Goal: Task Accomplishment & Management: Complete application form

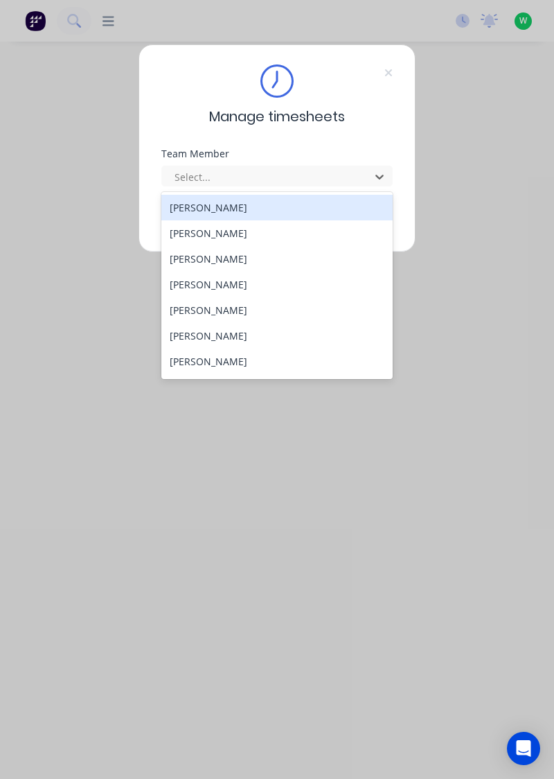
click at [234, 204] on div "[PERSON_NAME]" at bounding box center [277, 208] width 232 height 26
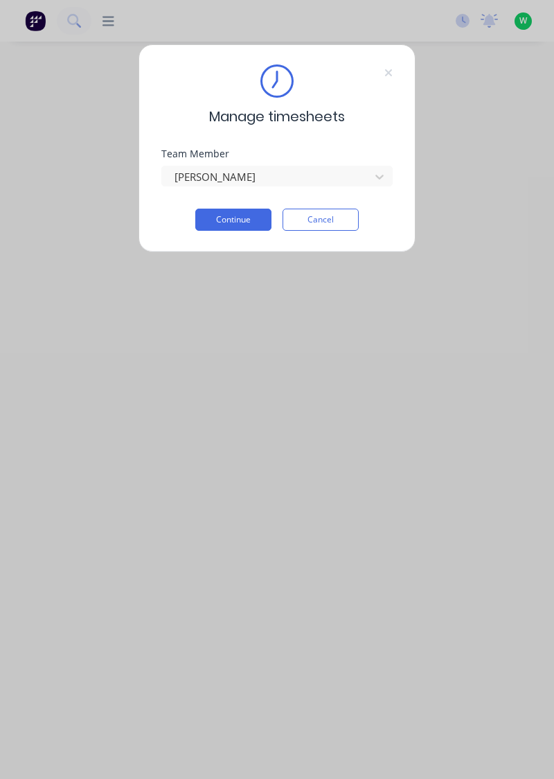
click at [244, 215] on button "Continue" at bounding box center [233, 220] width 76 height 22
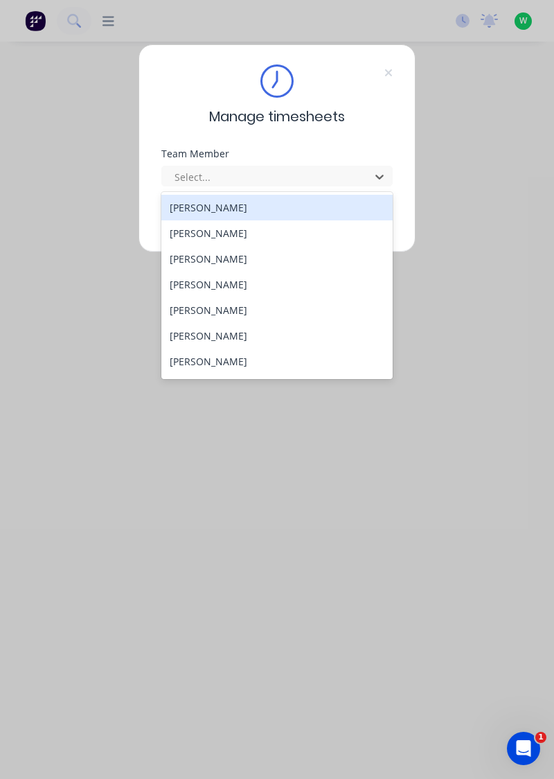
click at [229, 230] on div "[PERSON_NAME]" at bounding box center [277, 233] width 232 height 26
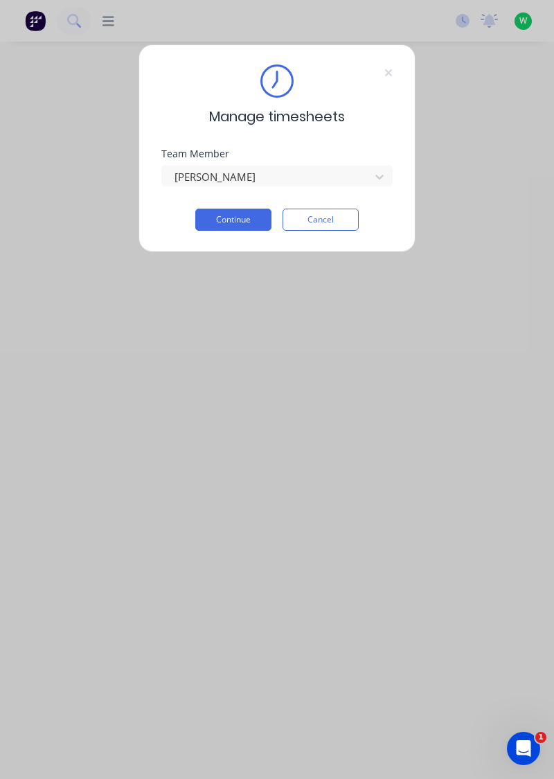
click at [247, 222] on button "Continue" at bounding box center [233, 220] width 76 height 22
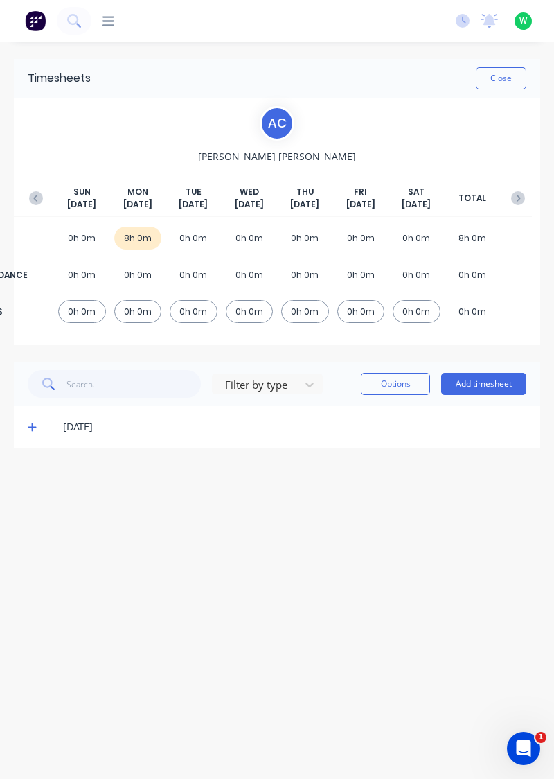
click at [32, 426] on icon at bounding box center [32, 427] width 8 height 8
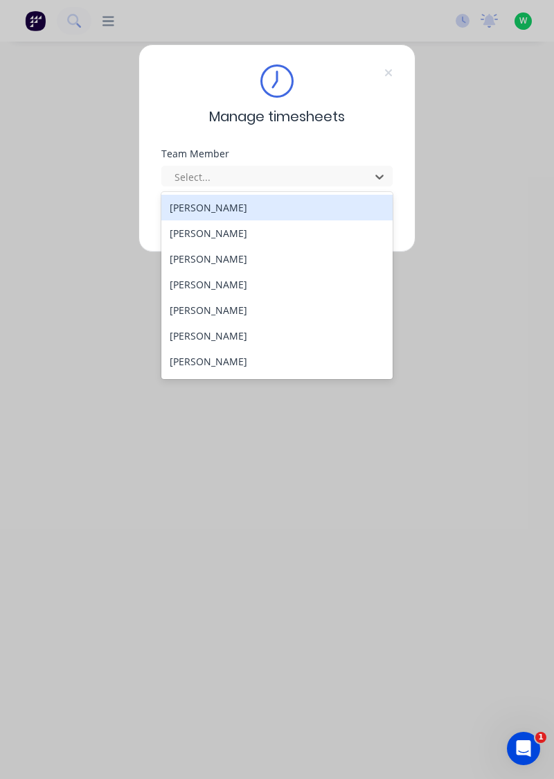
click at [227, 261] on div "[PERSON_NAME]" at bounding box center [277, 259] width 232 height 26
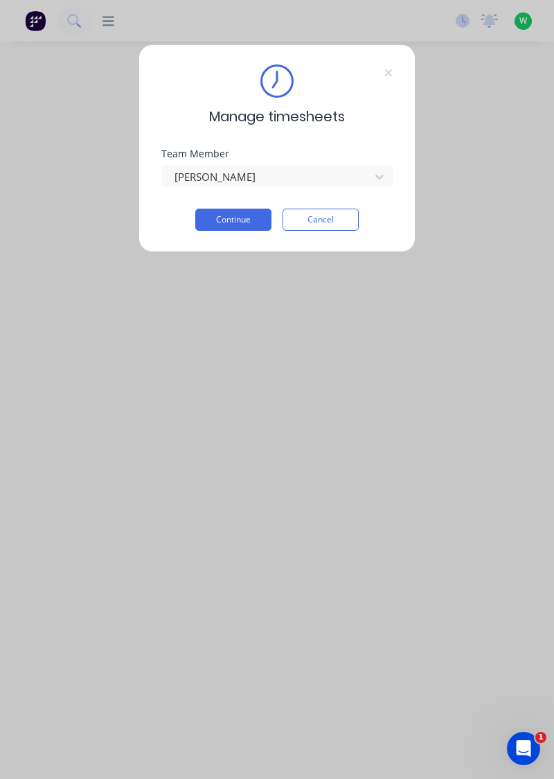
click at [242, 222] on button "Continue" at bounding box center [233, 220] width 76 height 22
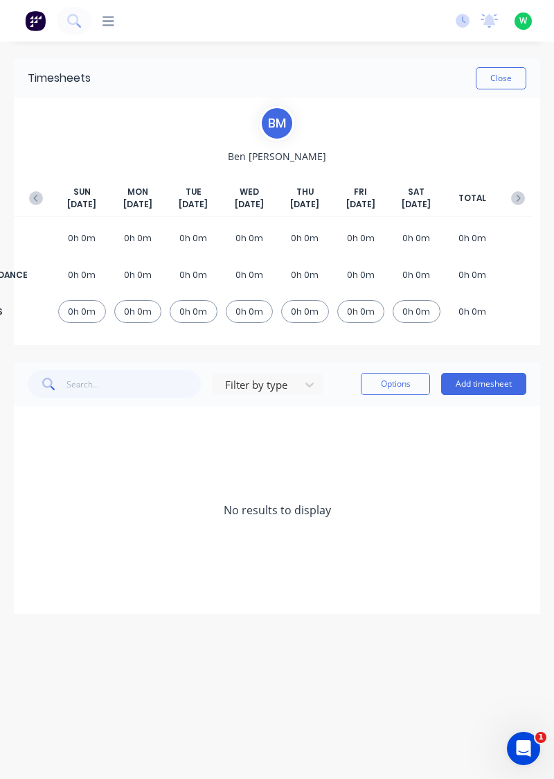
click at [33, 193] on icon "button" at bounding box center [36, 198] width 14 height 14
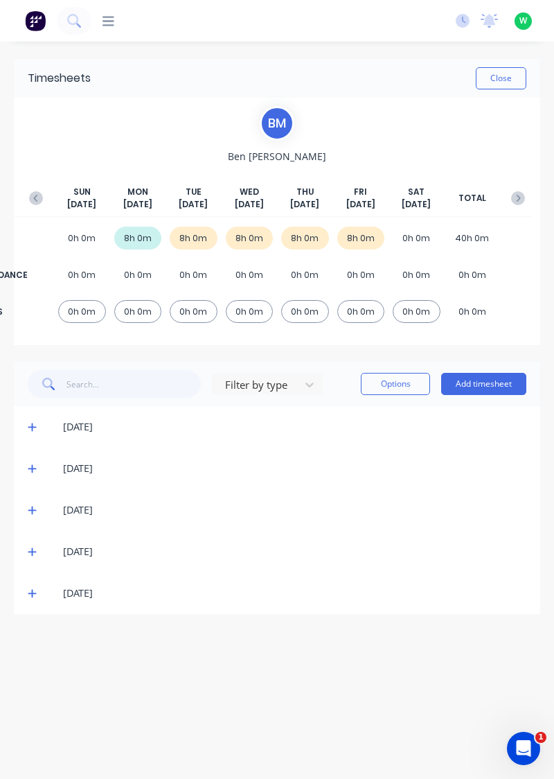
click at [520, 193] on icon "button" at bounding box center [518, 198] width 14 height 14
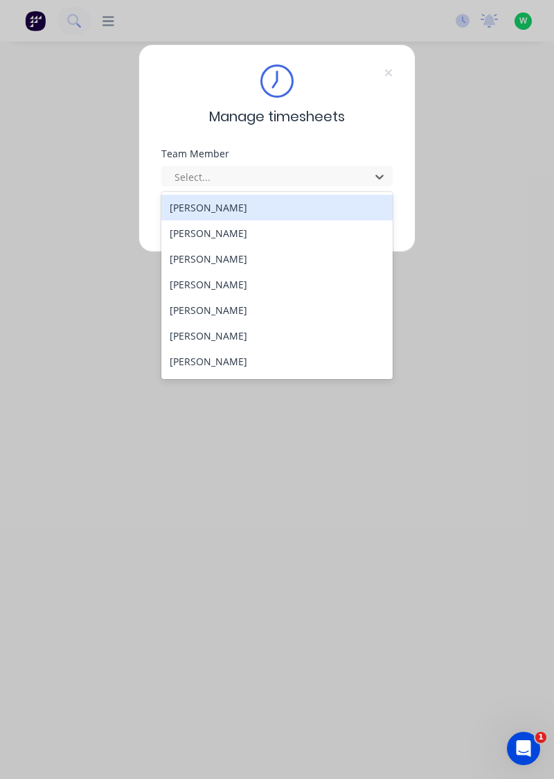
click at [227, 285] on div "[PERSON_NAME]" at bounding box center [277, 285] width 232 height 26
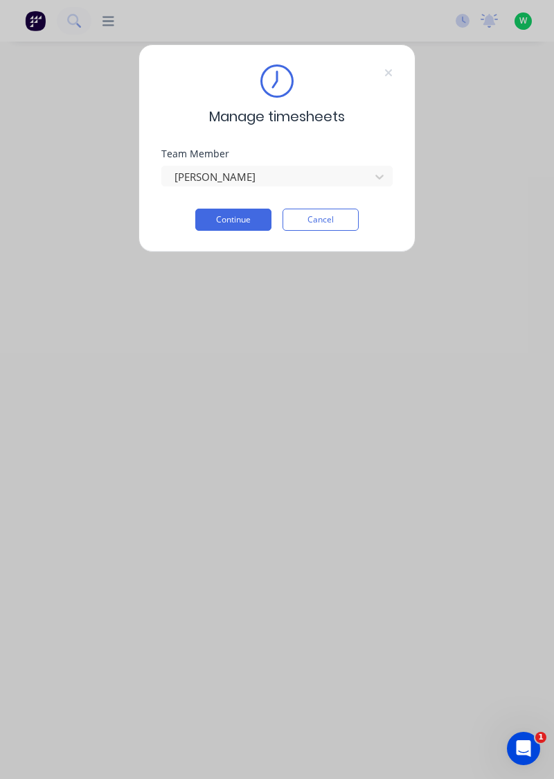
click at [242, 216] on button "Continue" at bounding box center [233, 220] width 76 height 22
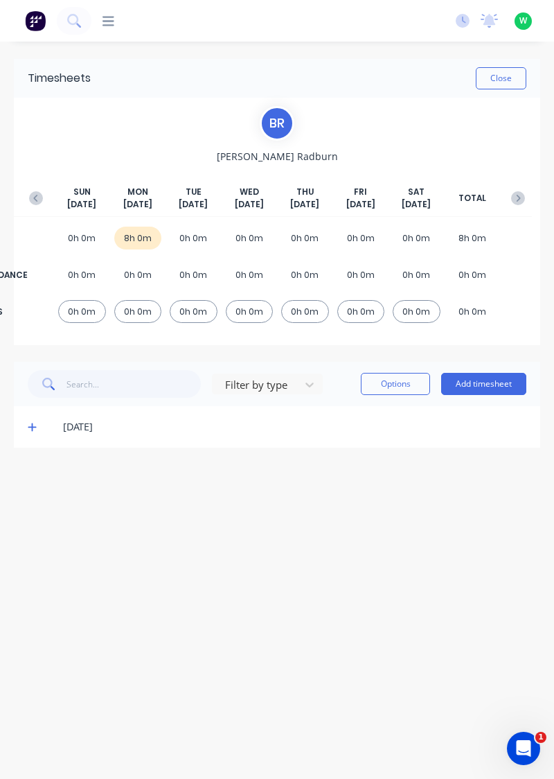
click at [33, 423] on icon at bounding box center [32, 427] width 9 height 10
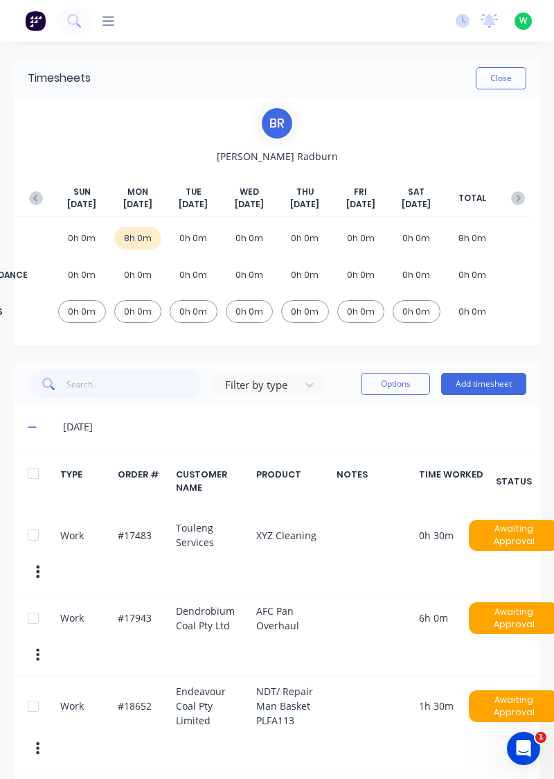
click at [29, 193] on icon "button" at bounding box center [36, 198] width 14 height 14
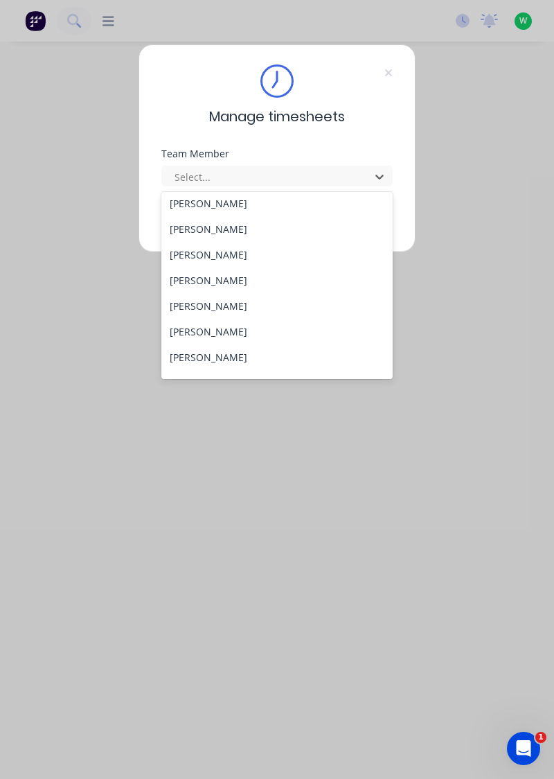
scroll to position [55, 0]
click at [222, 279] on div "[PERSON_NAME]" at bounding box center [277, 281] width 232 height 26
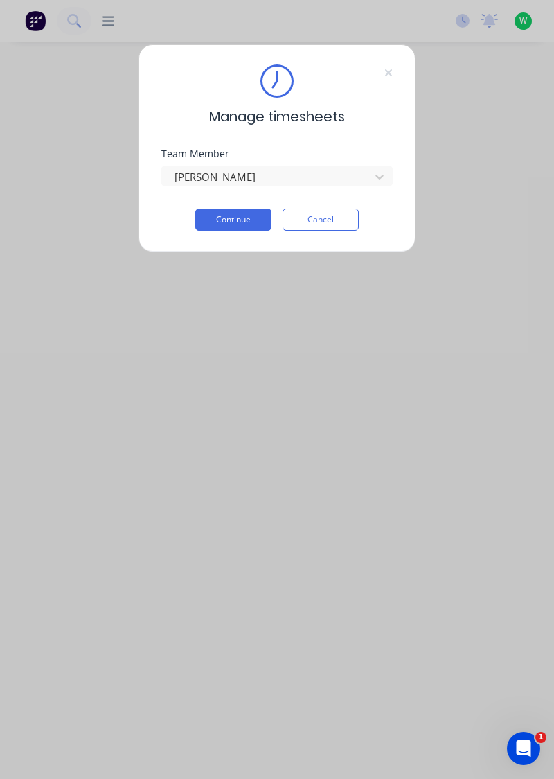
click at [230, 216] on button "Continue" at bounding box center [233, 220] width 76 height 22
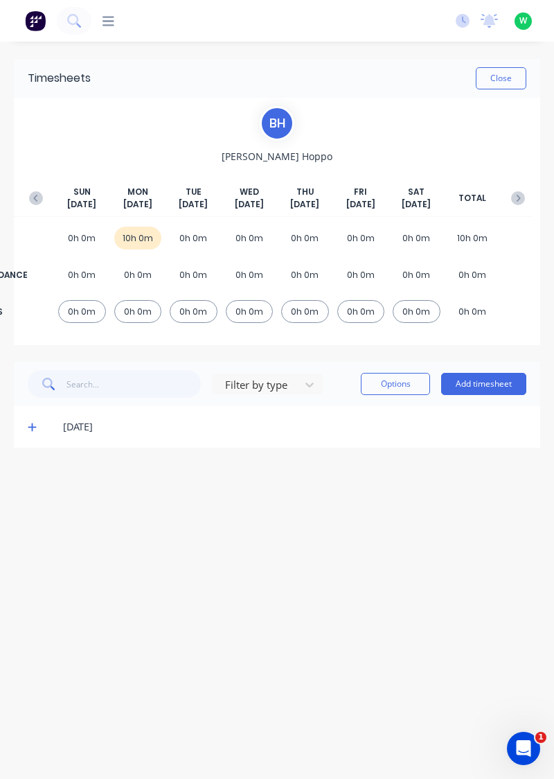
click at [30, 425] on icon at bounding box center [32, 427] width 8 height 8
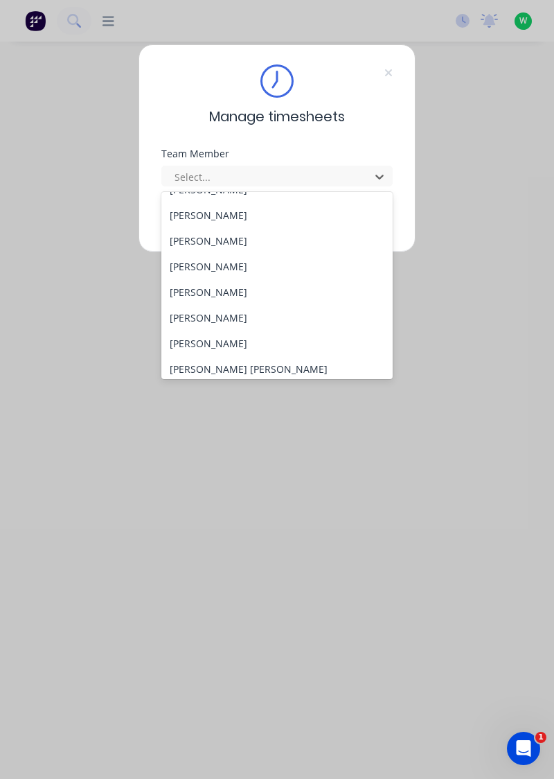
scroll to position [94, 0]
click at [251, 265] on div "[PERSON_NAME]" at bounding box center [277, 267] width 232 height 26
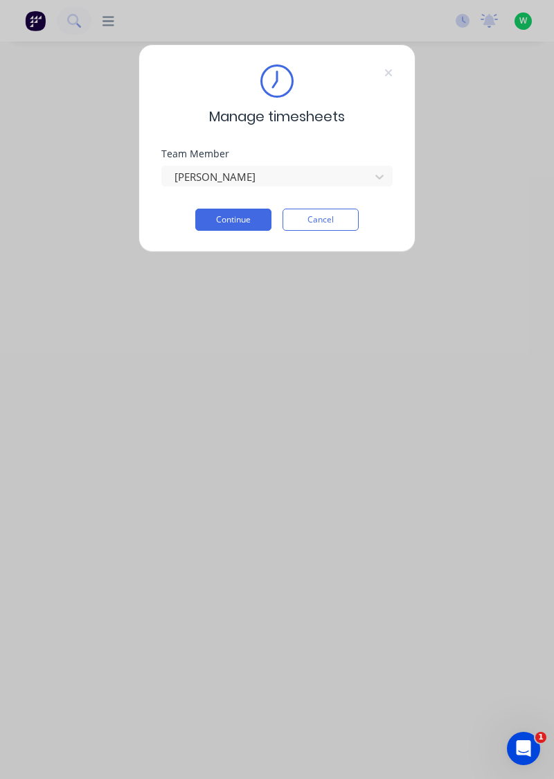
click at [245, 224] on button "Continue" at bounding box center [233, 220] width 76 height 22
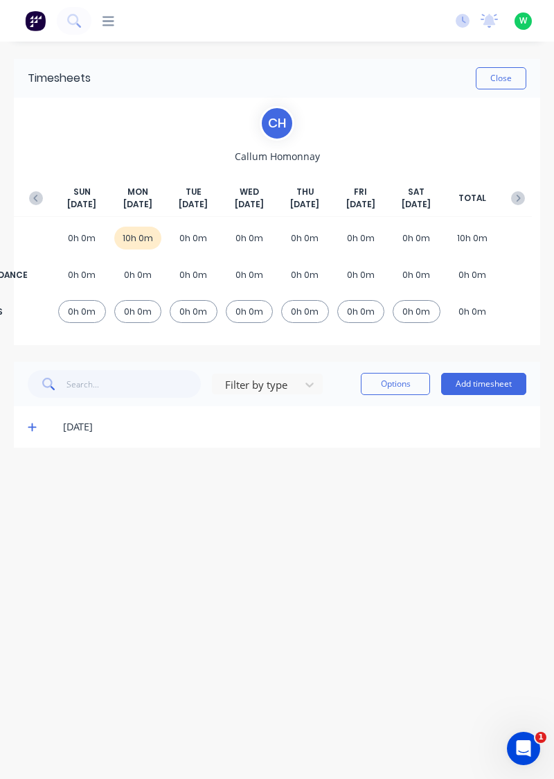
click at [30, 424] on icon at bounding box center [32, 427] width 9 height 10
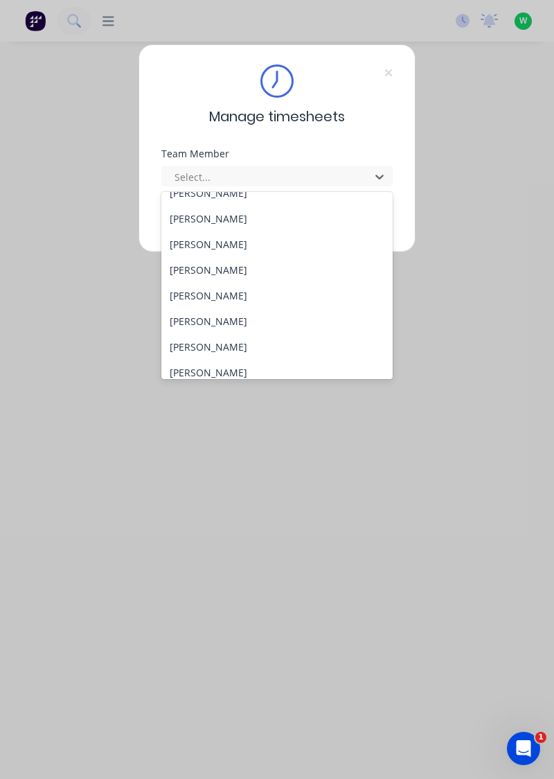
scroll to position [67, 0]
click at [242, 321] on div "[PERSON_NAME]" at bounding box center [277, 320] width 232 height 26
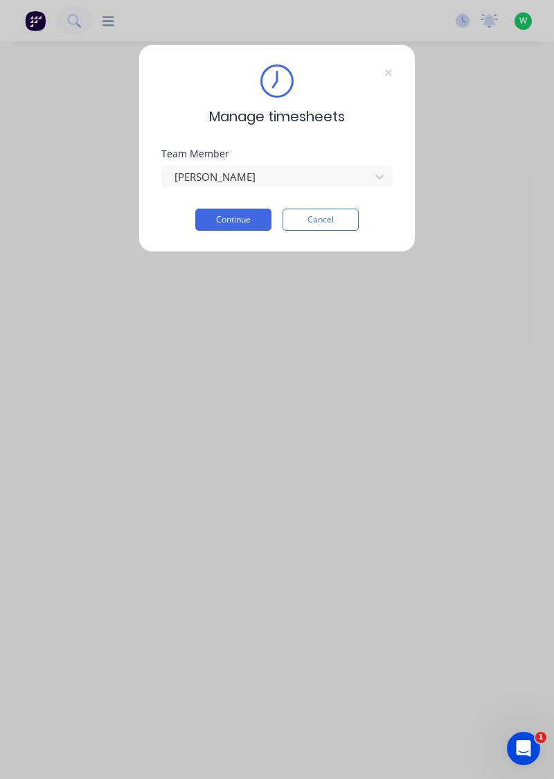
click at [249, 220] on button "Continue" at bounding box center [233, 220] width 76 height 22
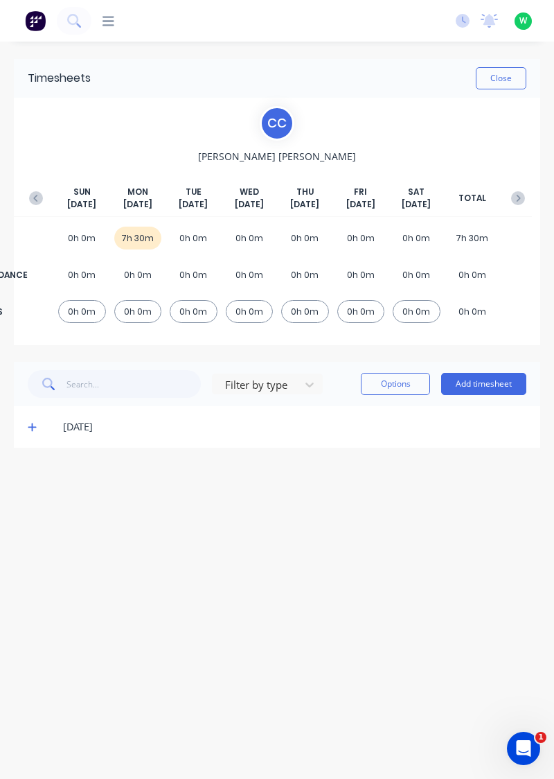
click at [482, 378] on button "Add timesheet" at bounding box center [483, 384] width 85 height 22
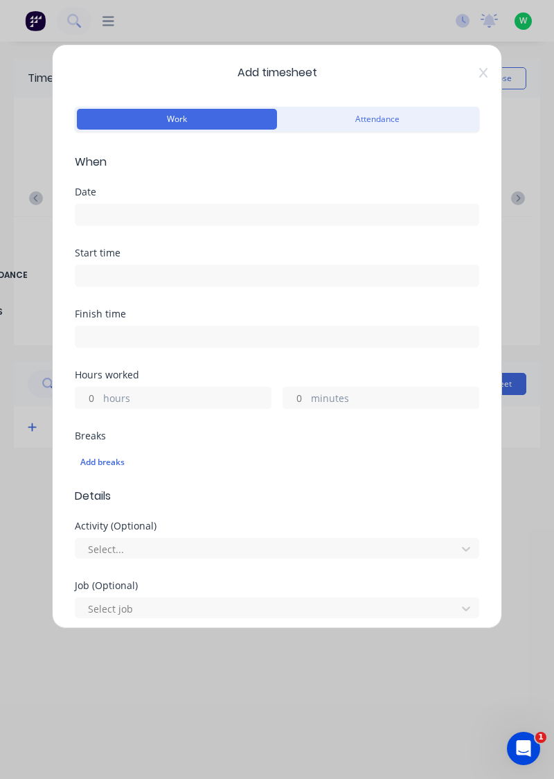
click at [248, 213] on input at bounding box center [277, 214] width 403 height 21
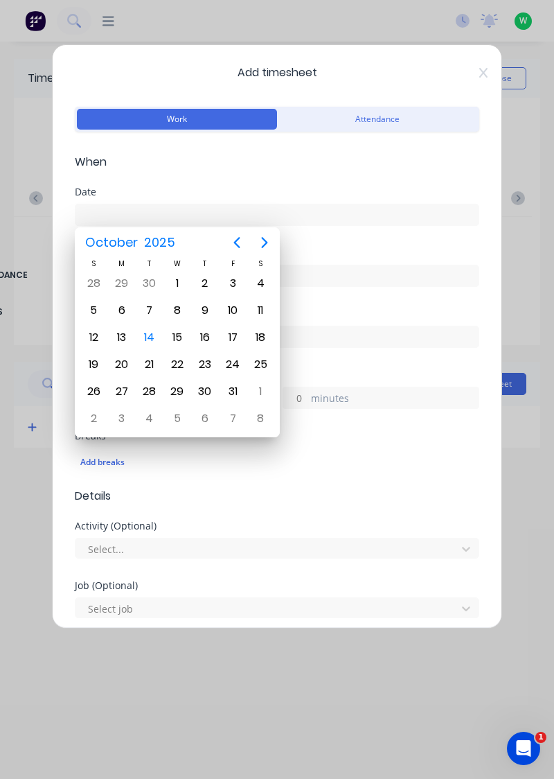
click at [152, 337] on div "14" at bounding box center [149, 337] width 21 height 21
type input "14/10/2025"
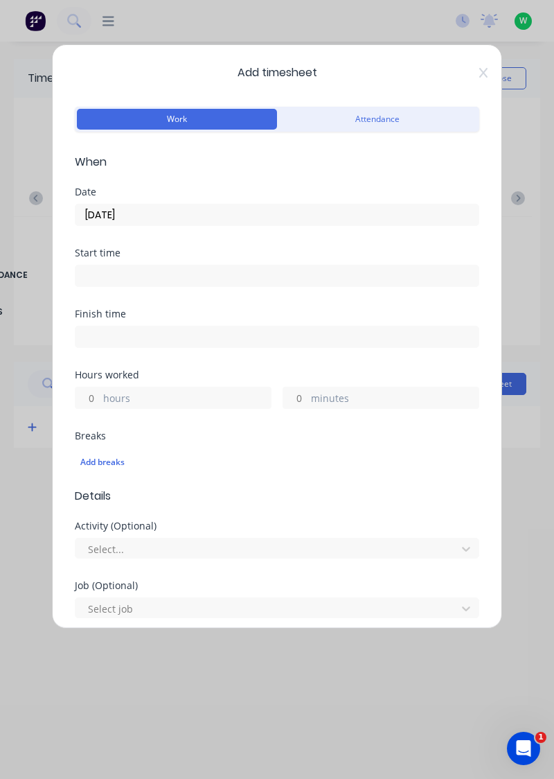
click at [177, 396] on label "hours" at bounding box center [187, 399] width 168 height 17
click at [100, 396] on input "hours" at bounding box center [88, 397] width 24 height 21
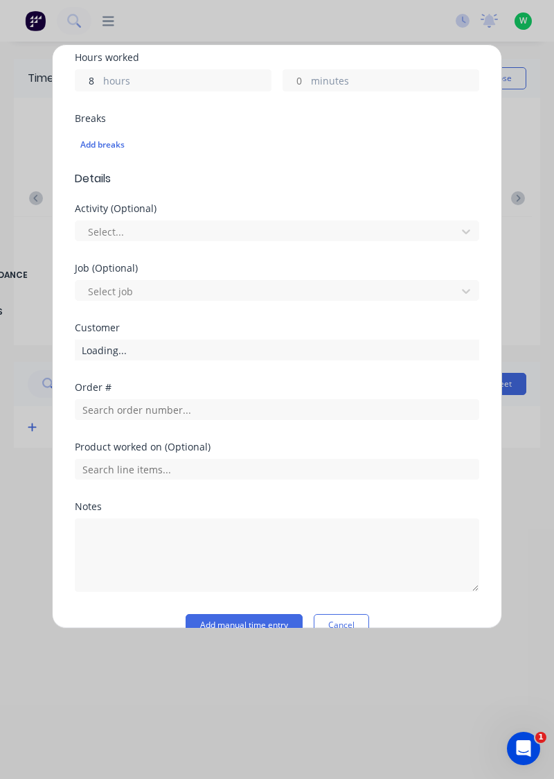
scroll to position [342, 0]
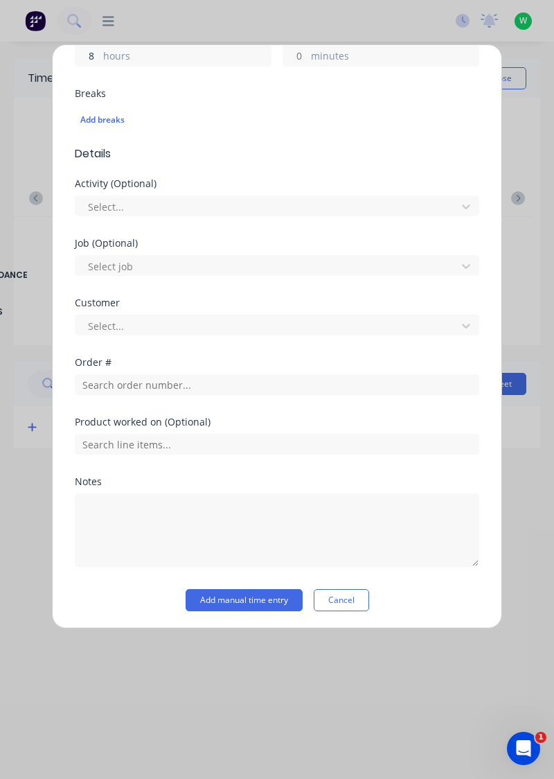
type input "8"
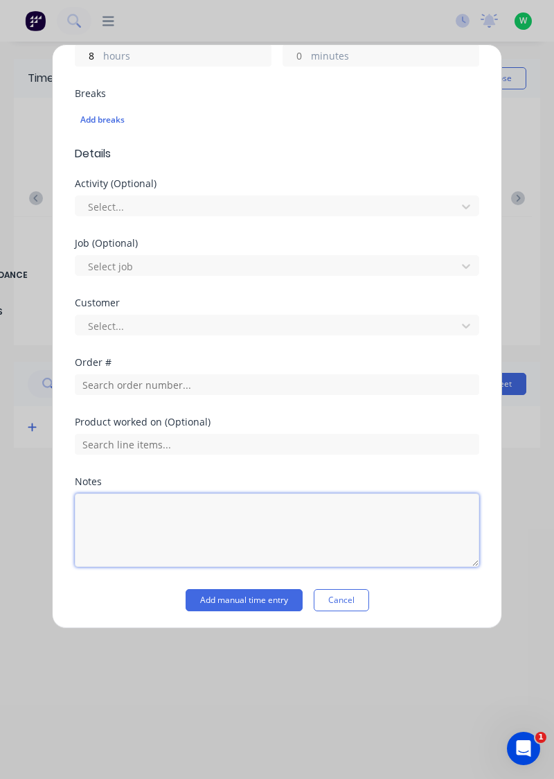
click at [202, 507] on textarea at bounding box center [277, 529] width 405 height 73
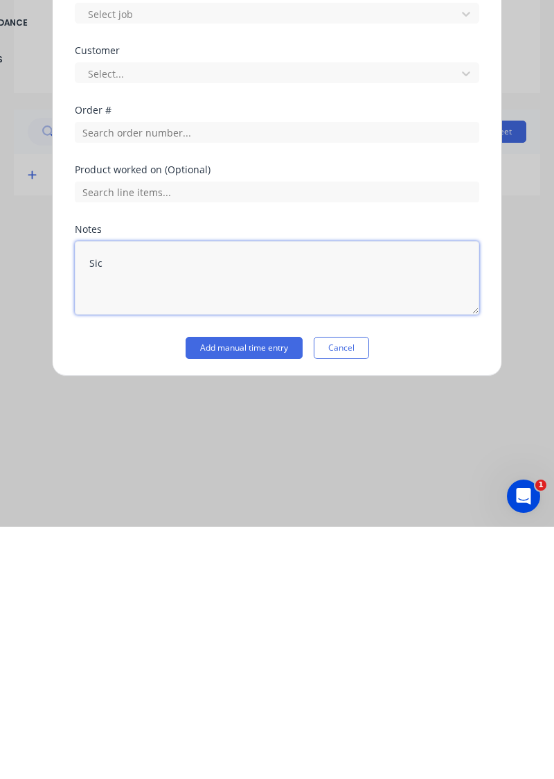
type textarea "Sick"
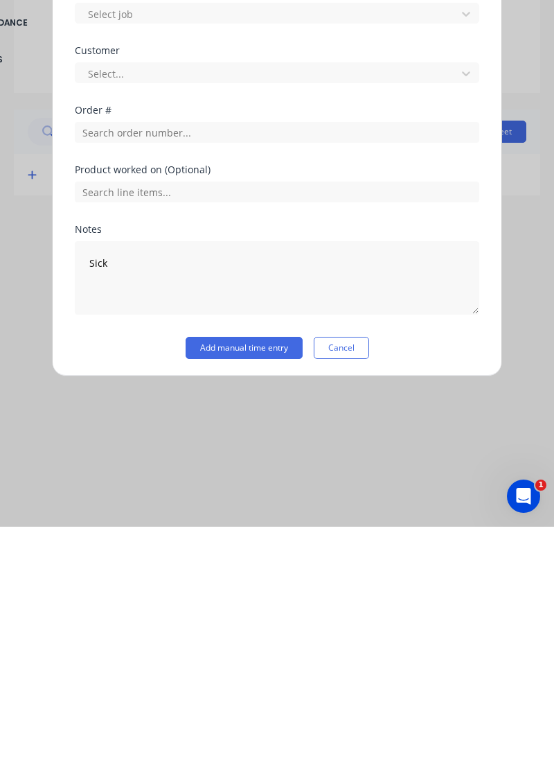
click at [258, 592] on button "Add manual time entry" at bounding box center [244, 600] width 117 height 22
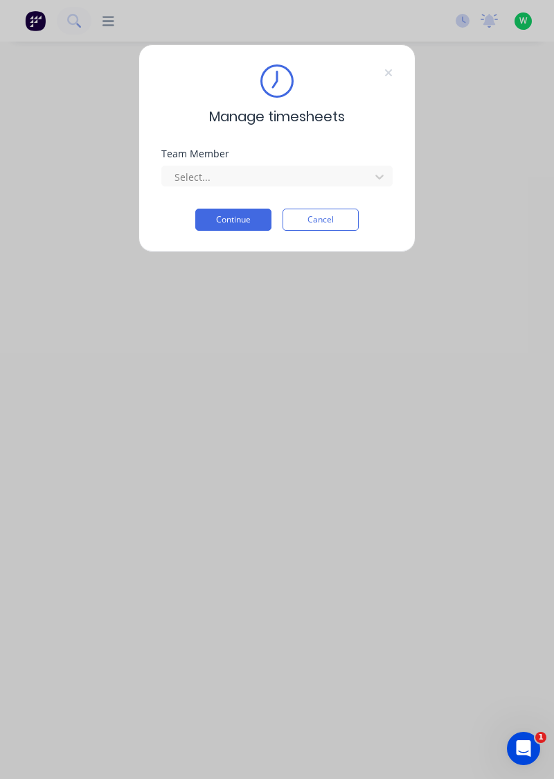
click at [310, 158] on div "Team Member Select..." at bounding box center [276, 167] width 231 height 37
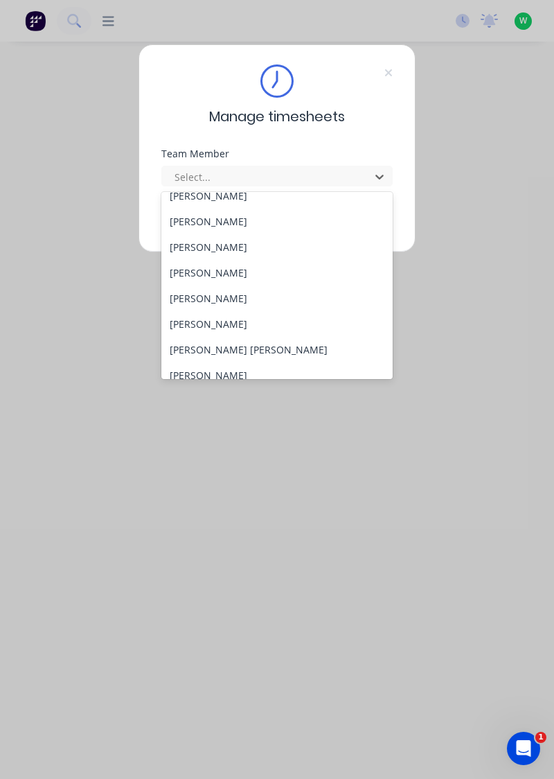
scroll to position [132, 0]
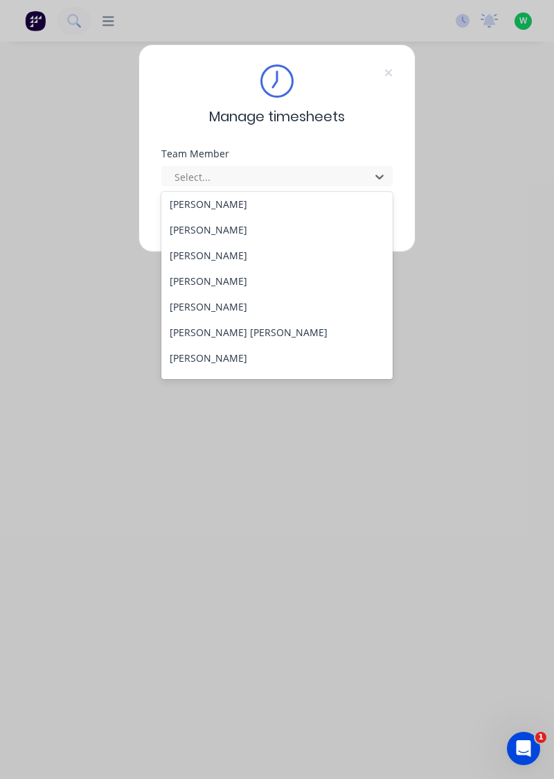
click at [238, 276] on div "[PERSON_NAME]" at bounding box center [277, 281] width 232 height 26
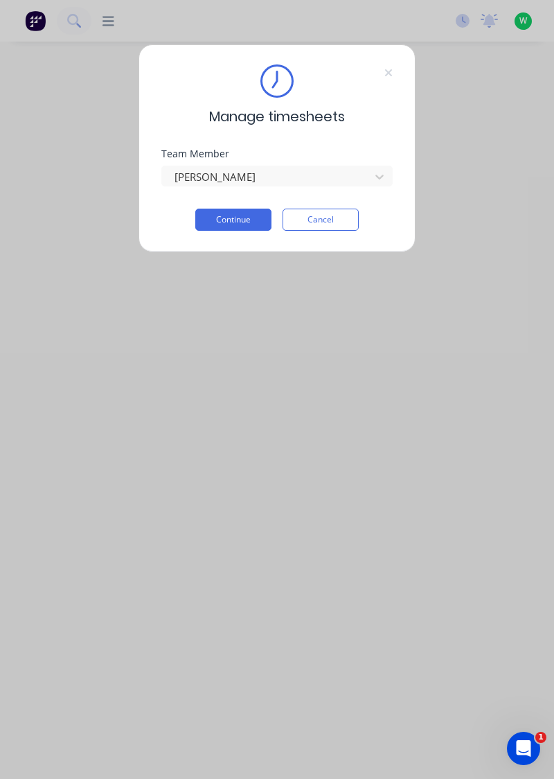
click at [260, 223] on button "Continue" at bounding box center [233, 220] width 76 height 22
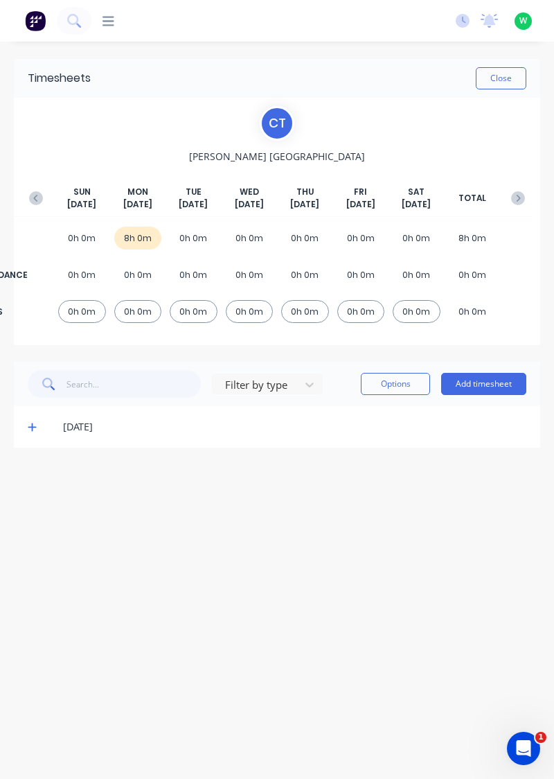
click at [28, 425] on icon at bounding box center [32, 427] width 8 height 8
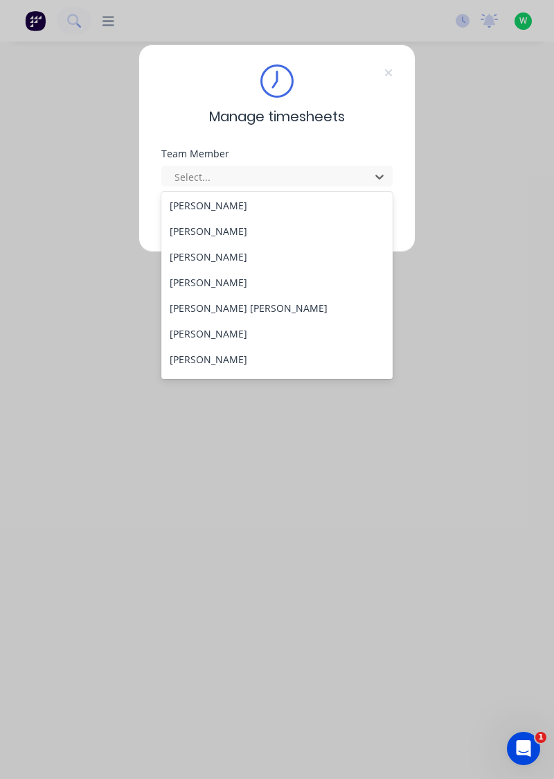
scroll to position [154, 0]
click at [207, 283] on div "[PERSON_NAME]" at bounding box center [277, 285] width 232 height 26
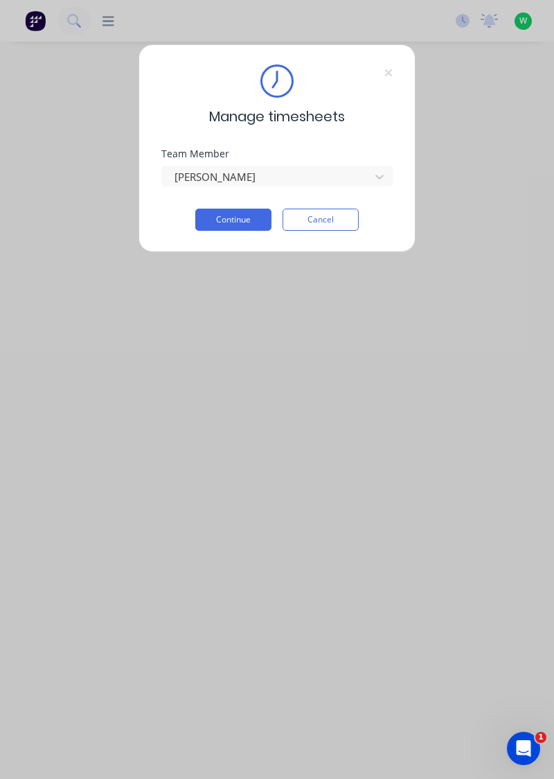
click at [247, 218] on button "Continue" at bounding box center [233, 220] width 76 height 22
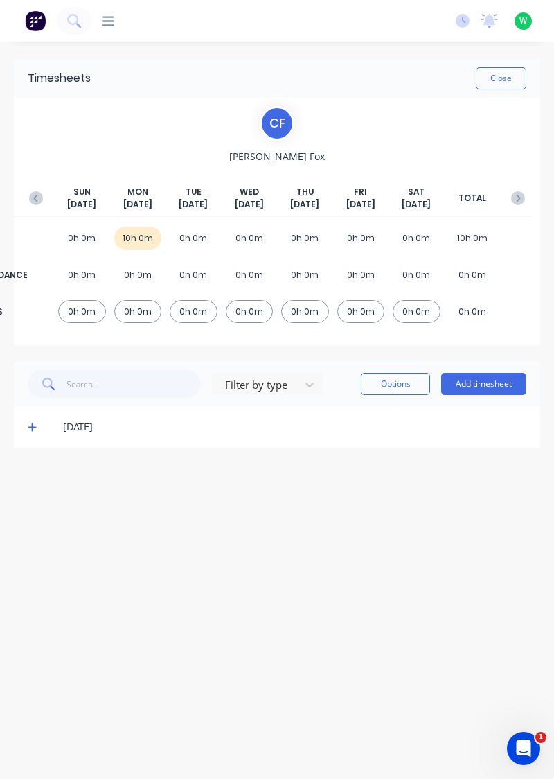
click at [28, 425] on icon at bounding box center [32, 427] width 9 height 10
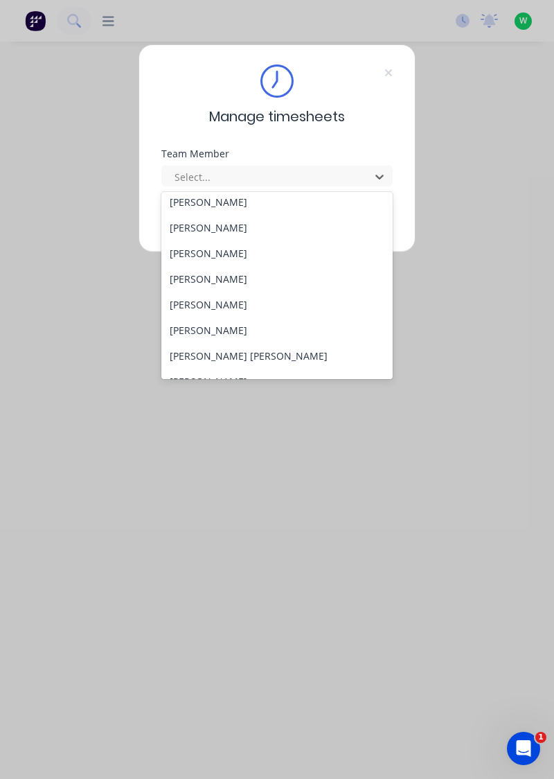
scroll to position [120, 0]
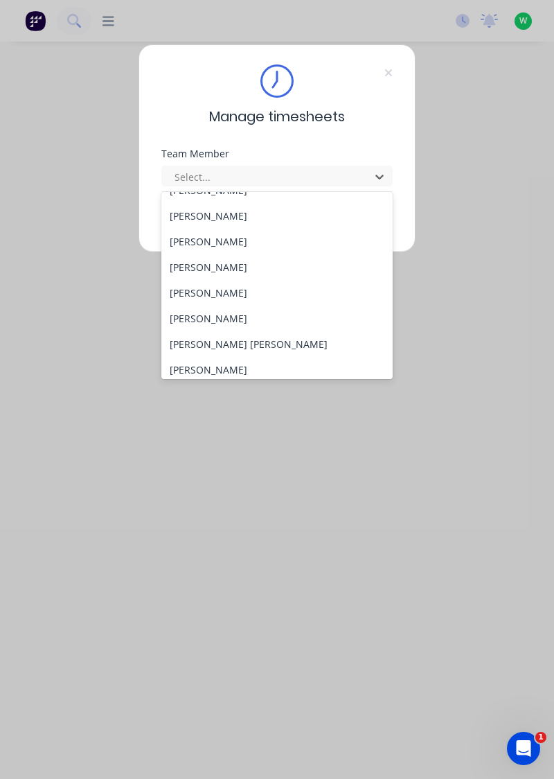
click at [218, 337] on div "[PERSON_NAME] [PERSON_NAME]" at bounding box center [277, 344] width 232 height 26
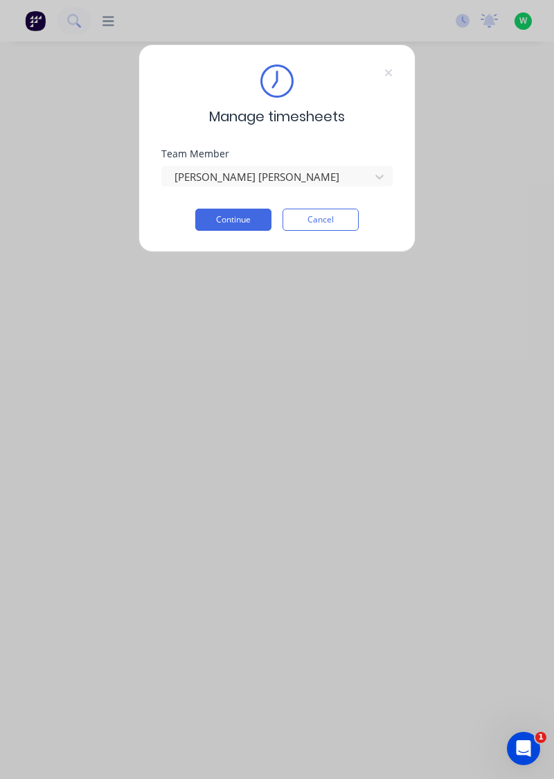
click at [249, 215] on button "Continue" at bounding box center [233, 220] width 76 height 22
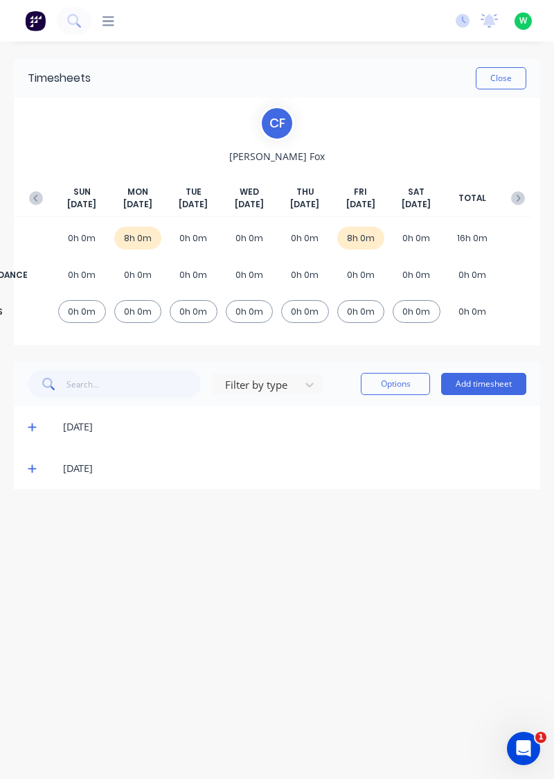
click at [31, 424] on icon at bounding box center [32, 427] width 9 height 10
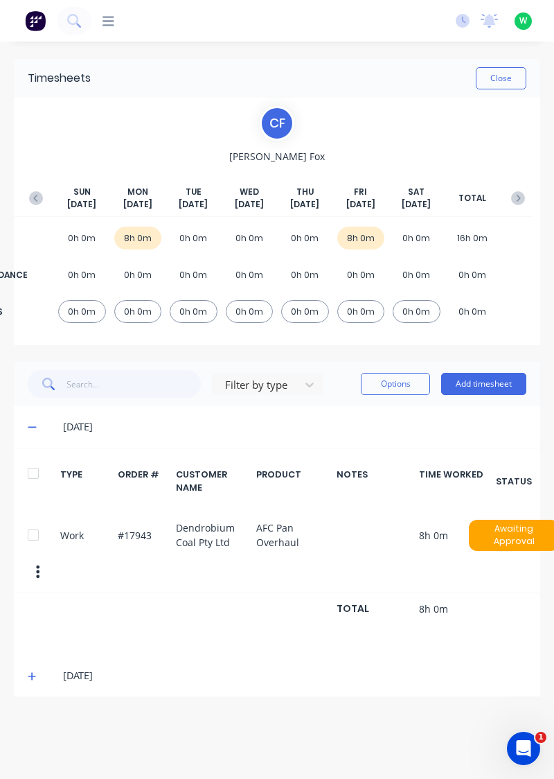
click at [31, 427] on icon at bounding box center [32, 427] width 8 height 1
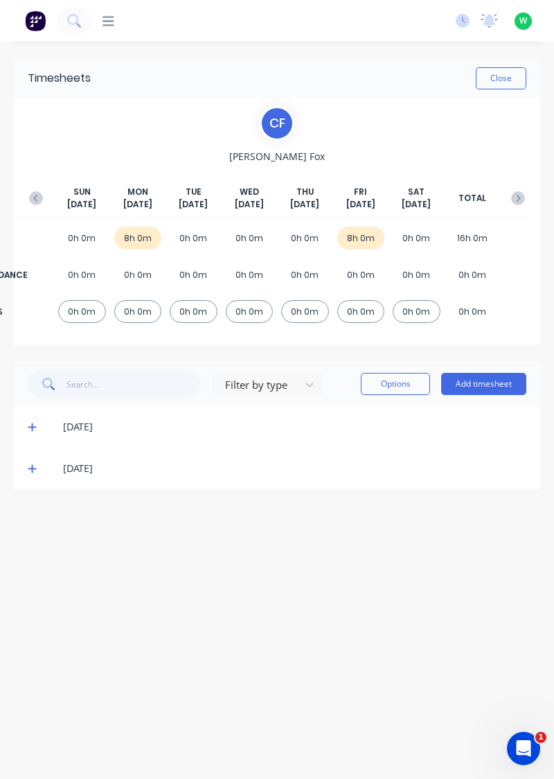
click at [32, 468] on icon at bounding box center [32, 469] width 8 height 8
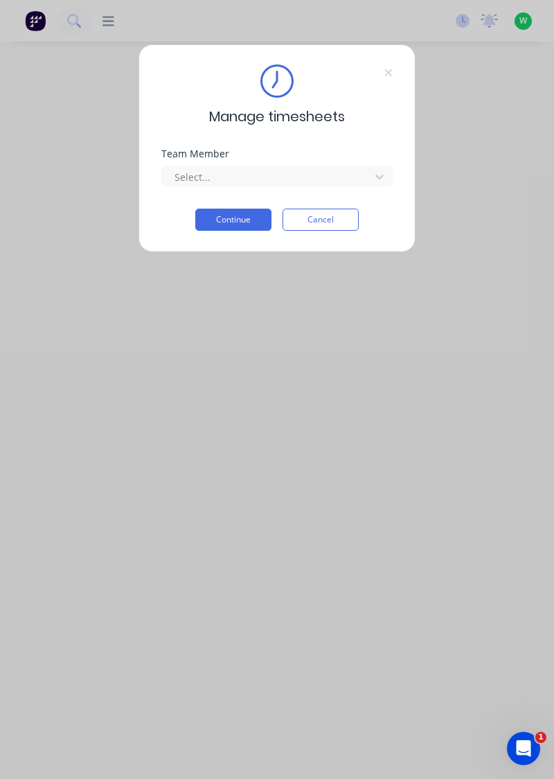
click at [336, 158] on div "Team Member" at bounding box center [276, 154] width 231 height 10
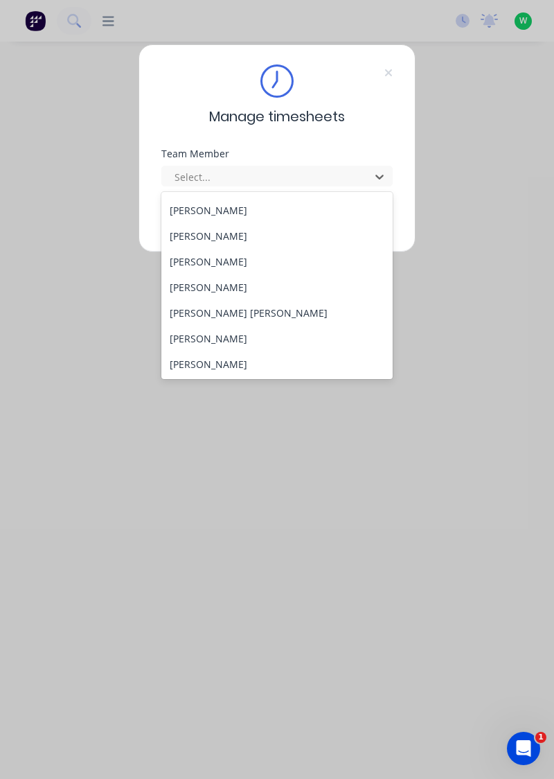
scroll to position [152, 0]
click at [220, 335] on div "[PERSON_NAME]" at bounding box center [277, 338] width 232 height 26
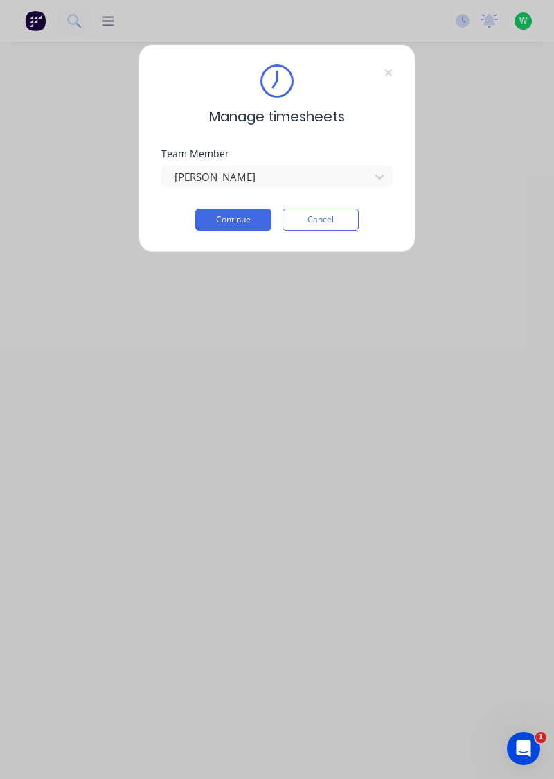
click at [249, 215] on button "Continue" at bounding box center [233, 220] width 76 height 22
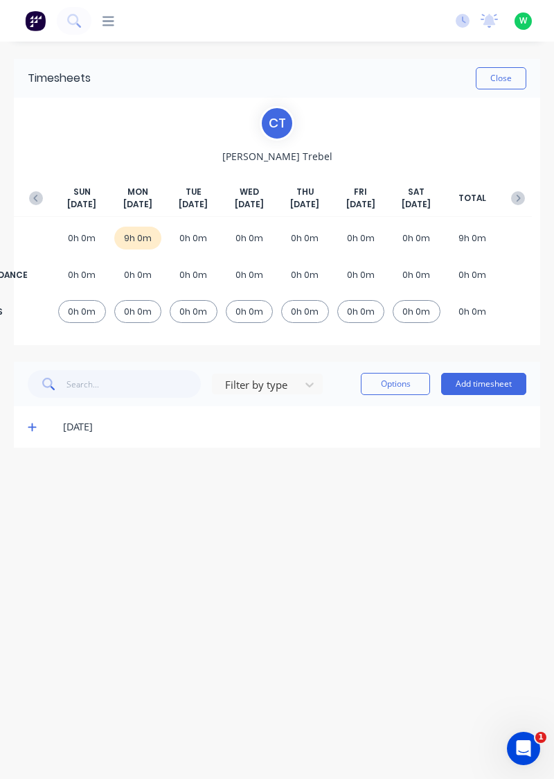
click at [32, 424] on icon at bounding box center [32, 427] width 8 height 8
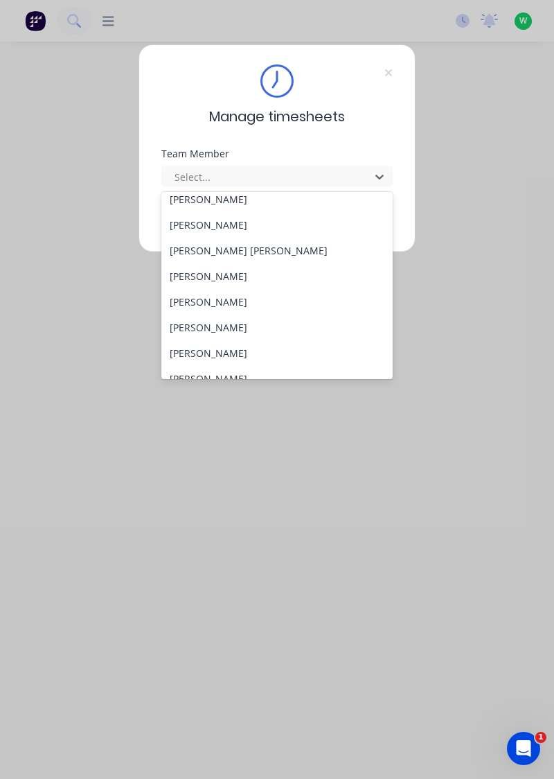
scroll to position [214, 0]
click at [231, 294] on div "[PERSON_NAME]" at bounding box center [277, 301] width 232 height 26
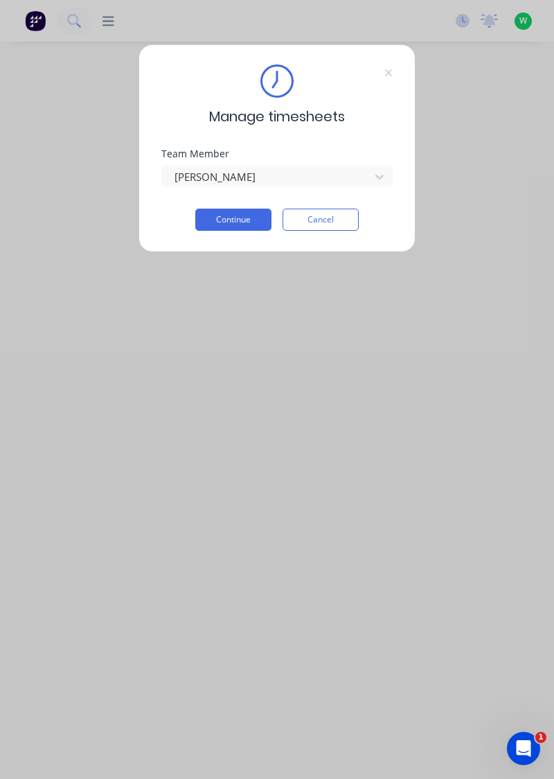
click at [248, 219] on button "Continue" at bounding box center [233, 220] width 76 height 22
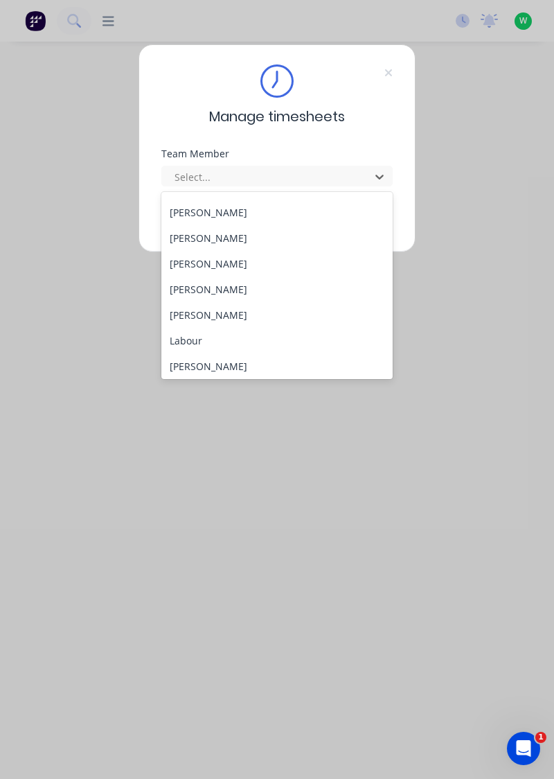
scroll to position [278, 0]
click at [212, 285] on div "[PERSON_NAME]" at bounding box center [277, 289] width 232 height 26
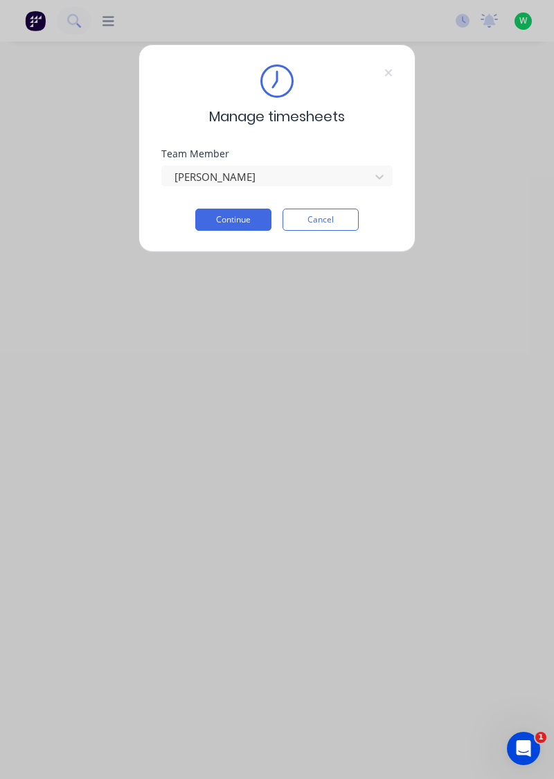
click at [247, 217] on button "Continue" at bounding box center [233, 220] width 76 height 22
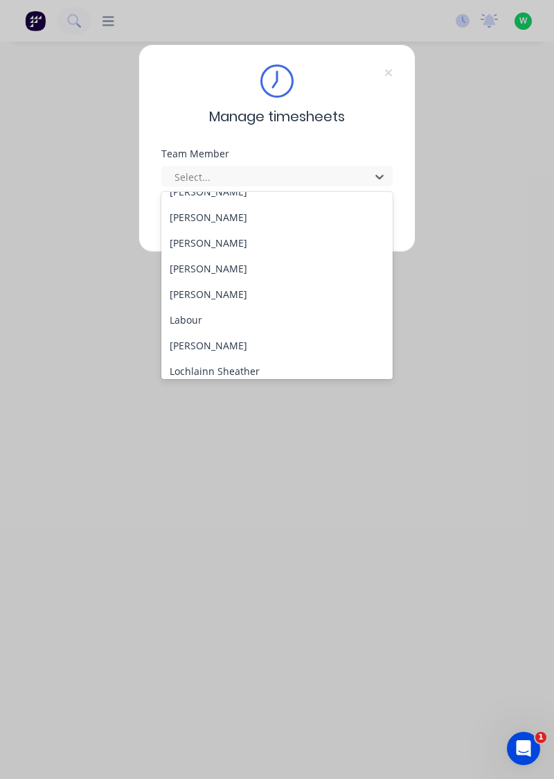
scroll to position [297, 0]
click at [219, 297] on div "[PERSON_NAME]" at bounding box center [277, 296] width 232 height 26
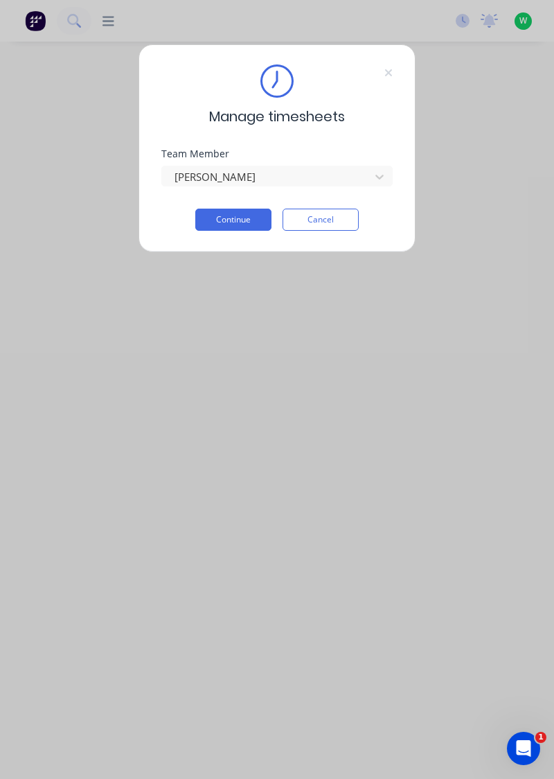
click at [250, 222] on button "Continue" at bounding box center [233, 220] width 76 height 22
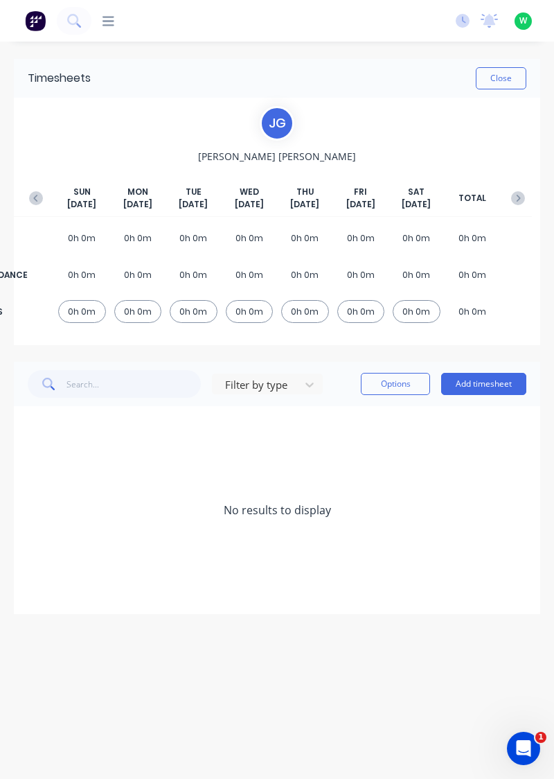
click at [490, 384] on button "Add timesheet" at bounding box center [483, 384] width 85 height 22
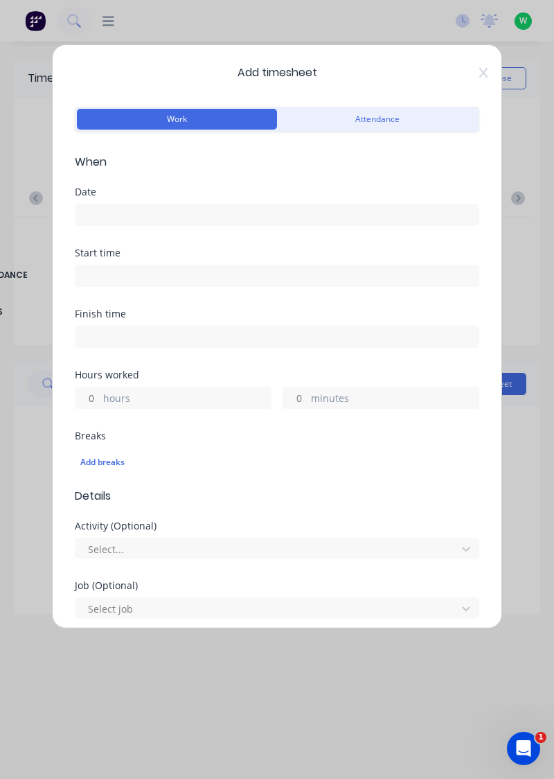
click at [324, 211] on input at bounding box center [277, 214] width 403 height 21
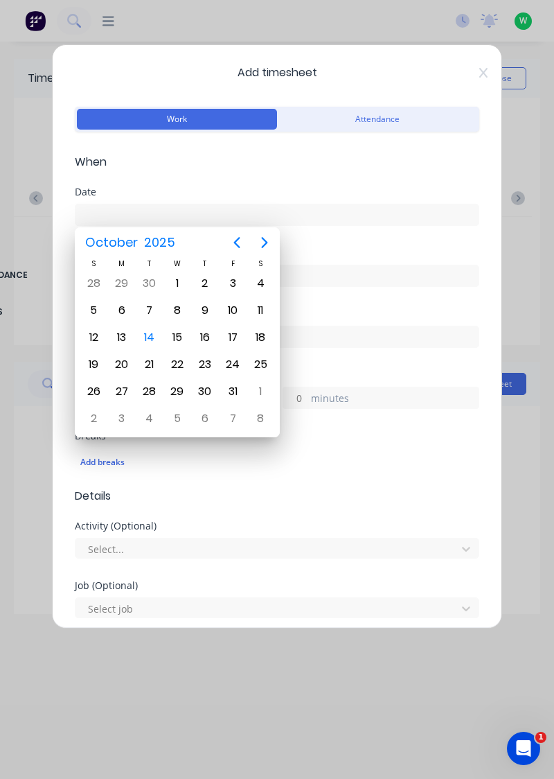
click at [119, 333] on div "13" at bounding box center [122, 337] width 21 height 21
type input "[DATE]"
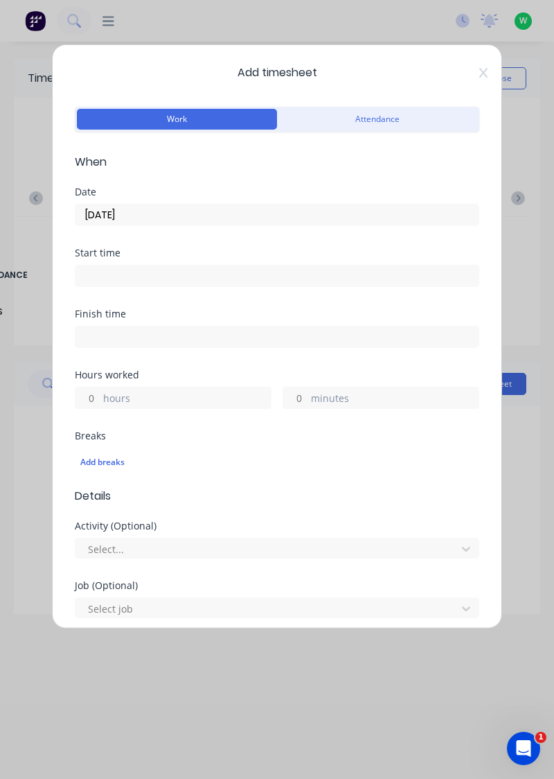
click at [168, 398] on label "hours" at bounding box center [187, 399] width 168 height 17
click at [100, 398] on input "hours" at bounding box center [88, 397] width 24 height 21
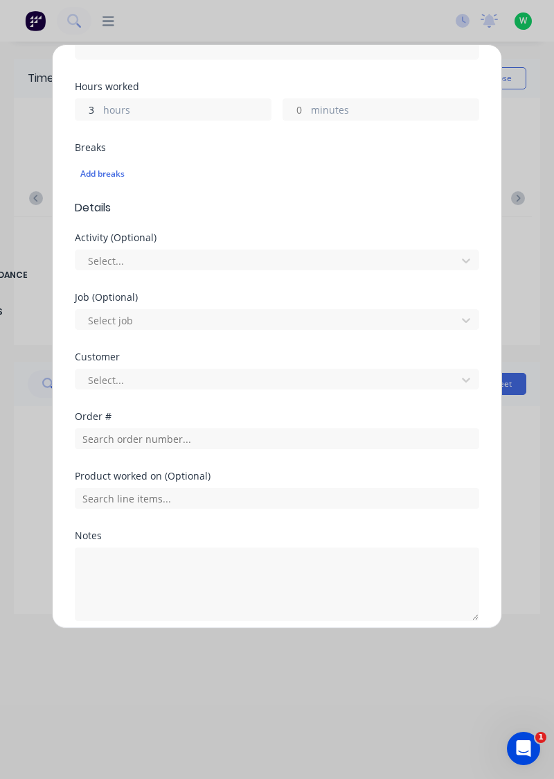
scroll to position [342, 0]
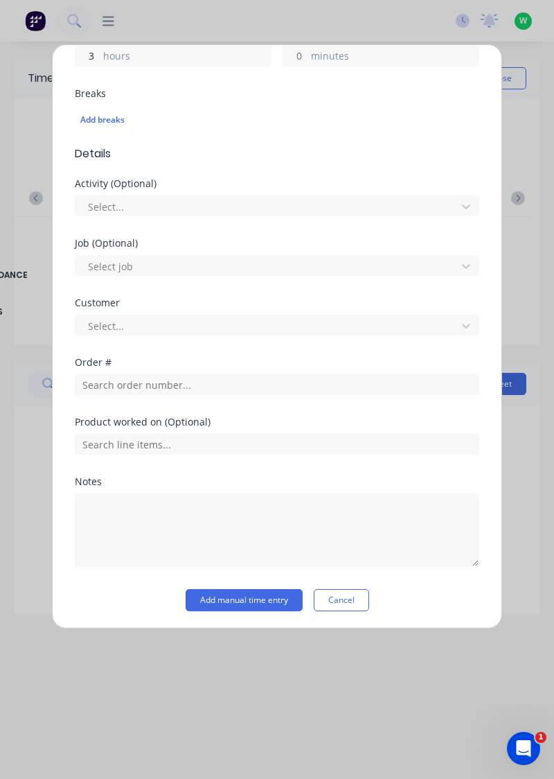
type input "3"
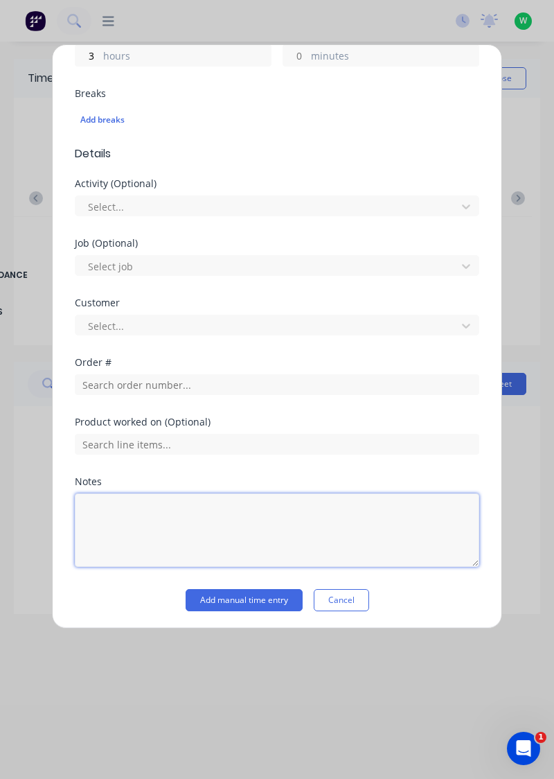
click at [224, 517] on textarea at bounding box center [277, 529] width 405 height 73
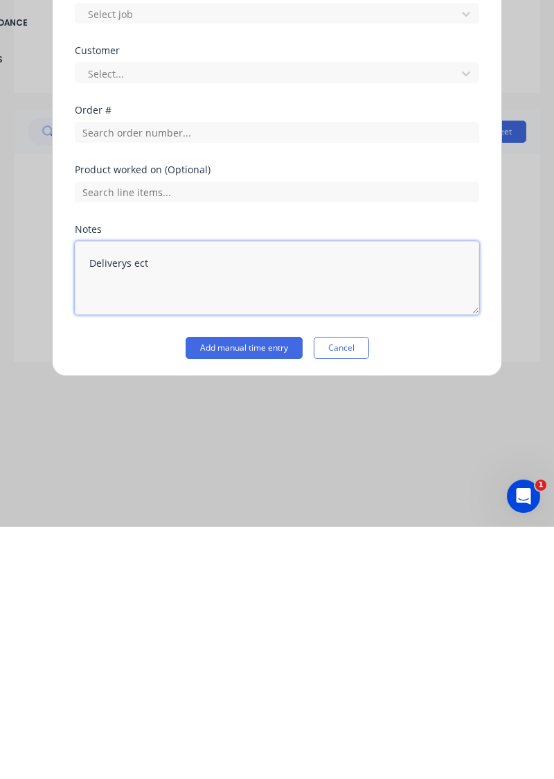
type textarea "Deliverys ect."
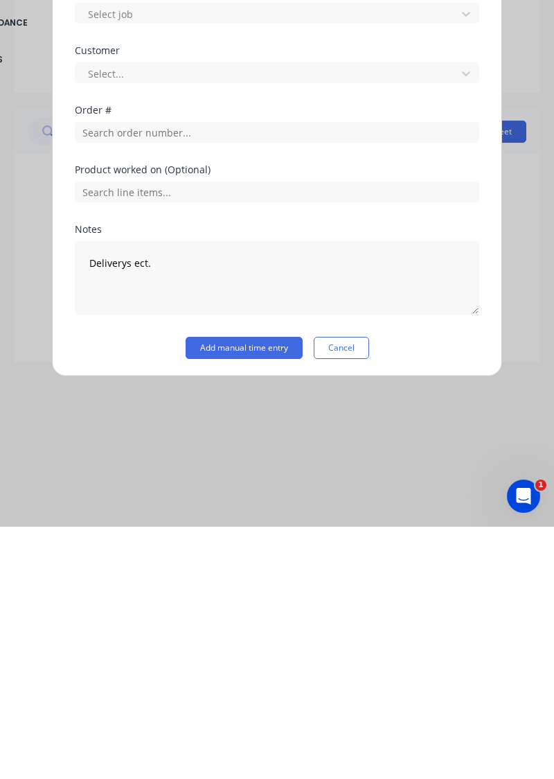
click at [263, 601] on button "Add manual time entry" at bounding box center [244, 600] width 117 height 22
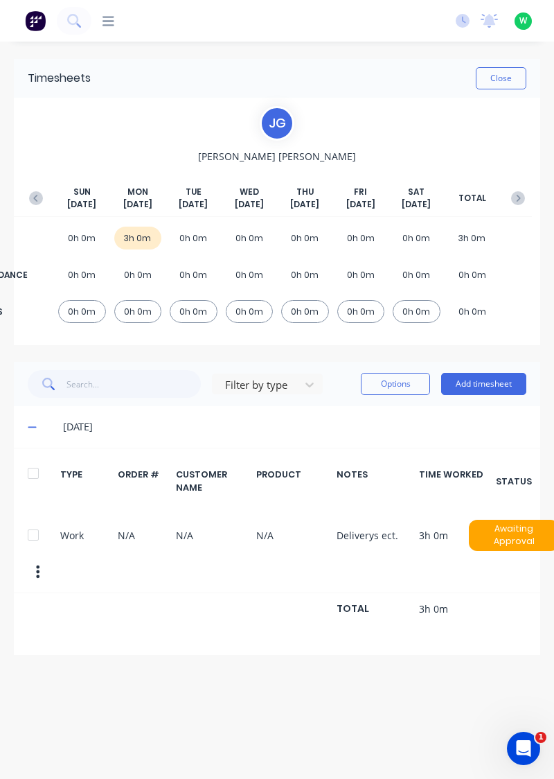
click at [473, 385] on button "Add timesheet" at bounding box center [483, 384] width 85 height 22
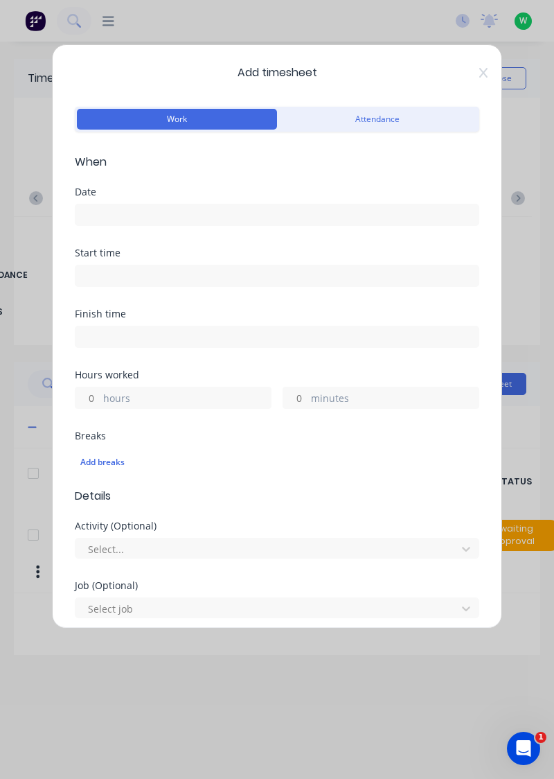
click at [305, 215] on input at bounding box center [277, 214] width 403 height 21
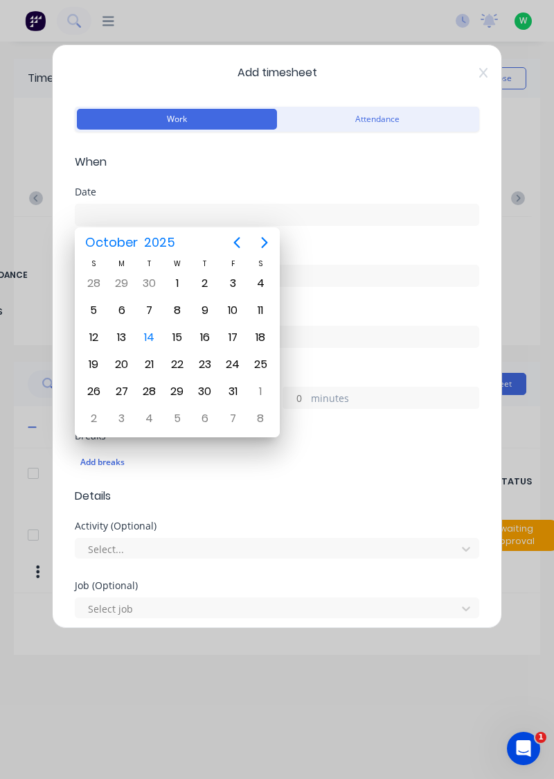
click at [121, 338] on div "13" at bounding box center [122, 337] width 21 height 21
type input "13/10/2025"
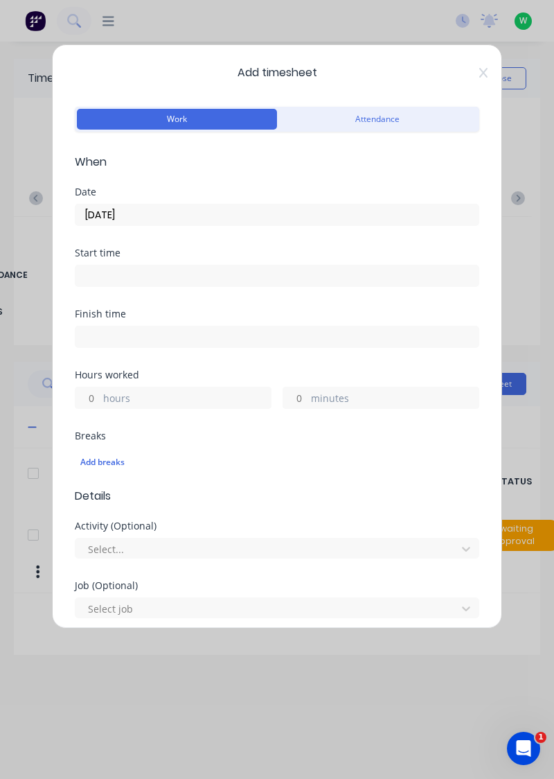
click at [213, 396] on label "hours" at bounding box center [187, 399] width 168 height 17
click at [100, 396] on input "hours" at bounding box center [88, 397] width 24 height 21
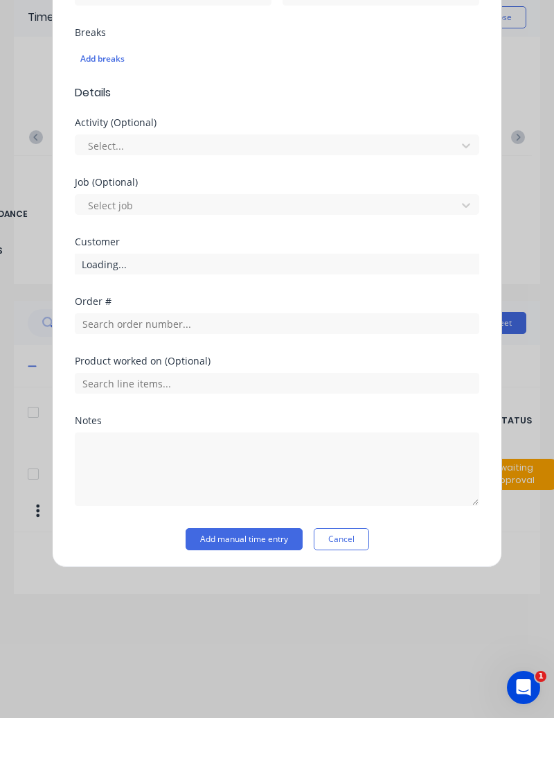
scroll to position [299, 0]
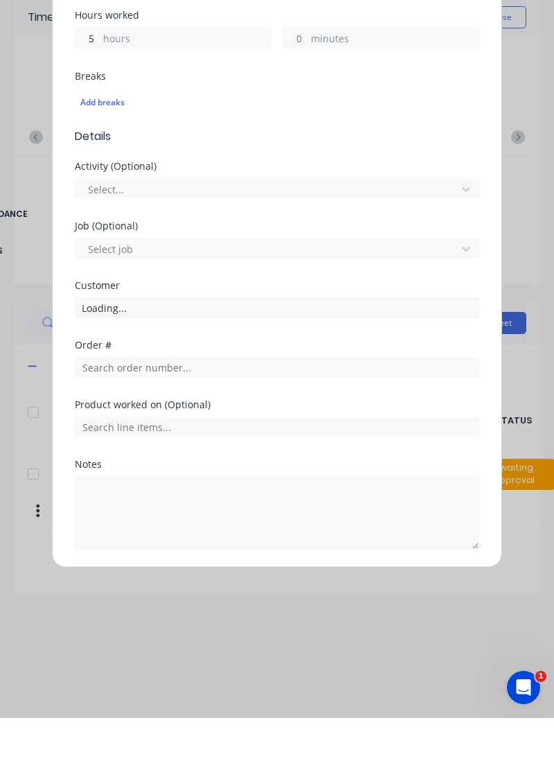
type input "5"
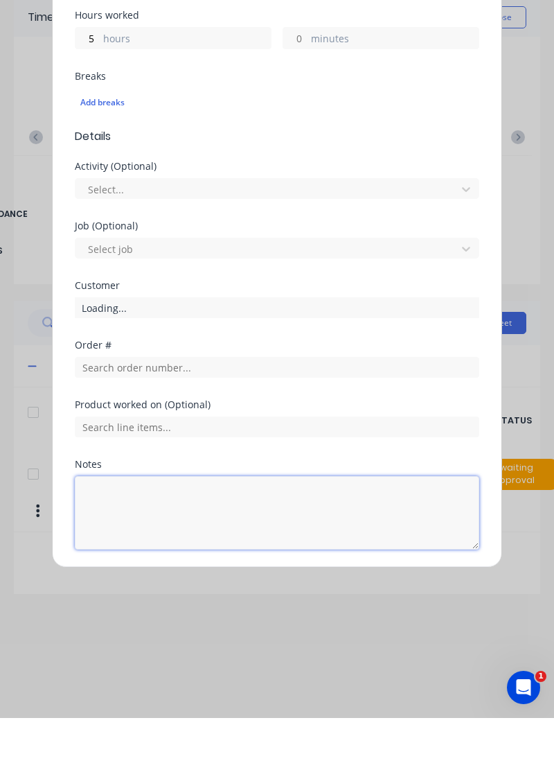
click at [237, 537] on textarea at bounding box center [277, 573] width 405 height 73
type textarea "Sick"
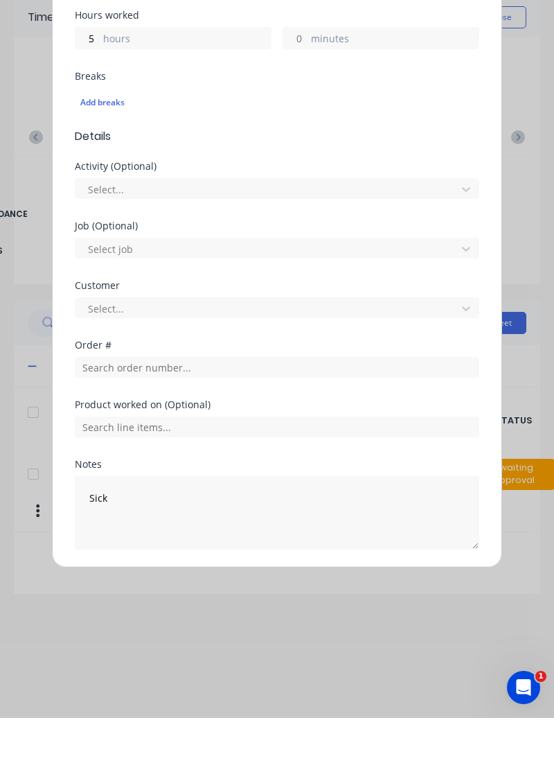
click at [262, 639] on button "Add manual time entry" at bounding box center [244, 644] width 117 height 22
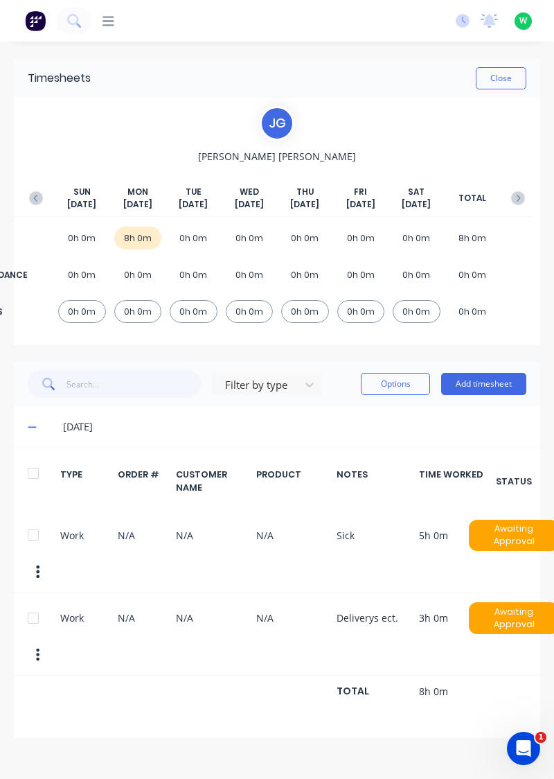
scroll to position [0, 0]
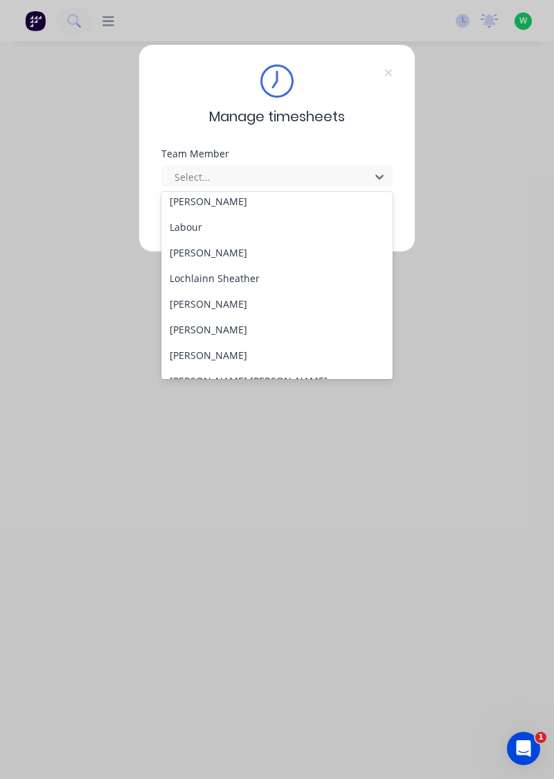
scroll to position [391, 0]
click at [220, 247] on div "[PERSON_NAME]" at bounding box center [277, 253] width 232 height 26
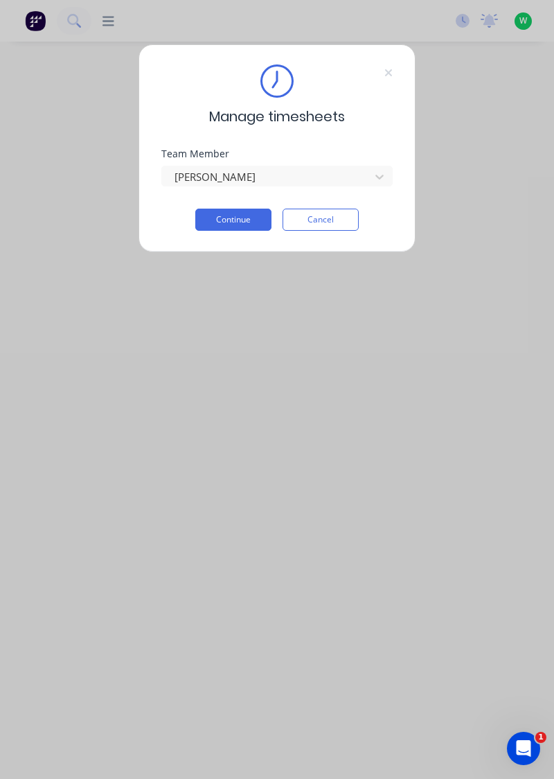
click at [251, 220] on button "Continue" at bounding box center [233, 220] width 76 height 22
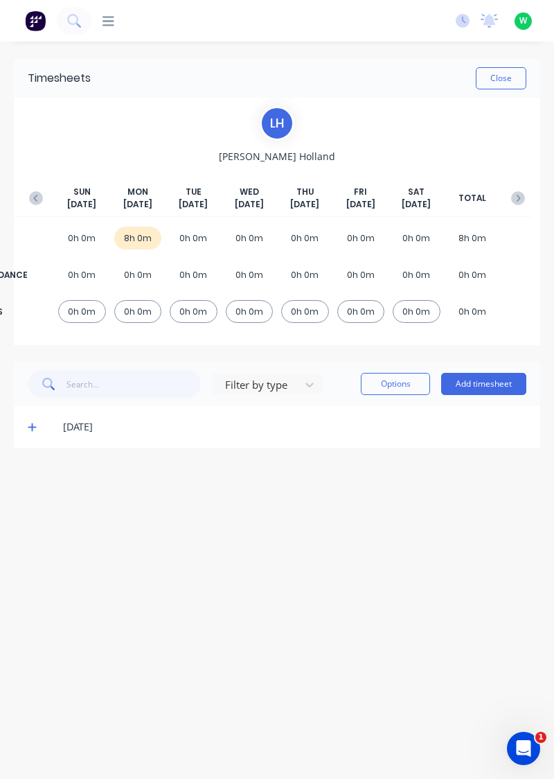
click at [19, 421] on div "[DATE]" at bounding box center [277, 427] width 527 height 42
click at [30, 422] on icon at bounding box center [32, 427] width 9 height 10
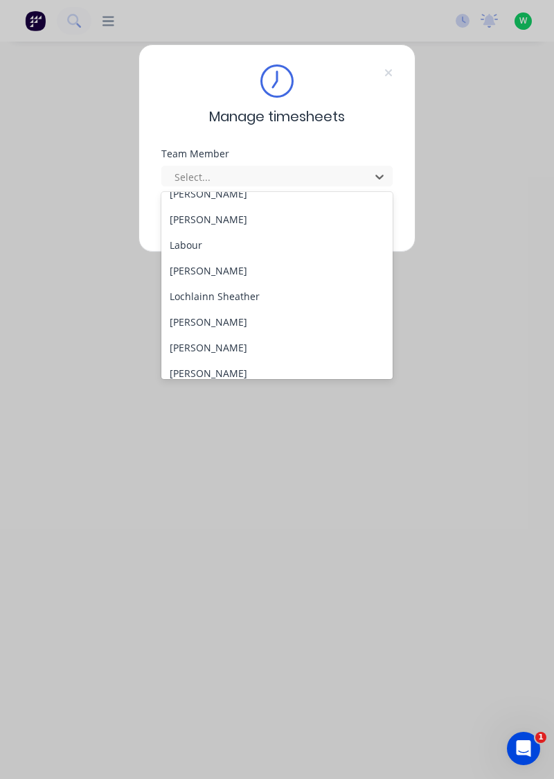
scroll to position [373, 0]
click at [218, 269] on div "[PERSON_NAME]" at bounding box center [277, 271] width 232 height 26
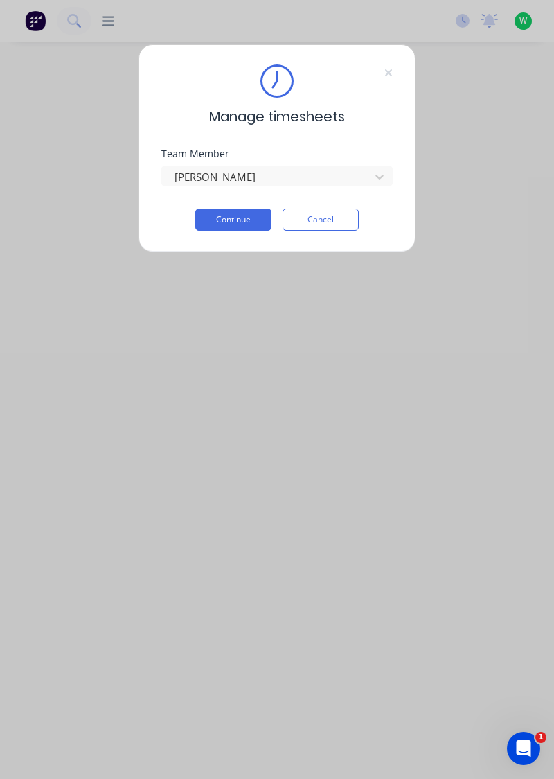
click at [244, 223] on button "Continue" at bounding box center [233, 220] width 76 height 22
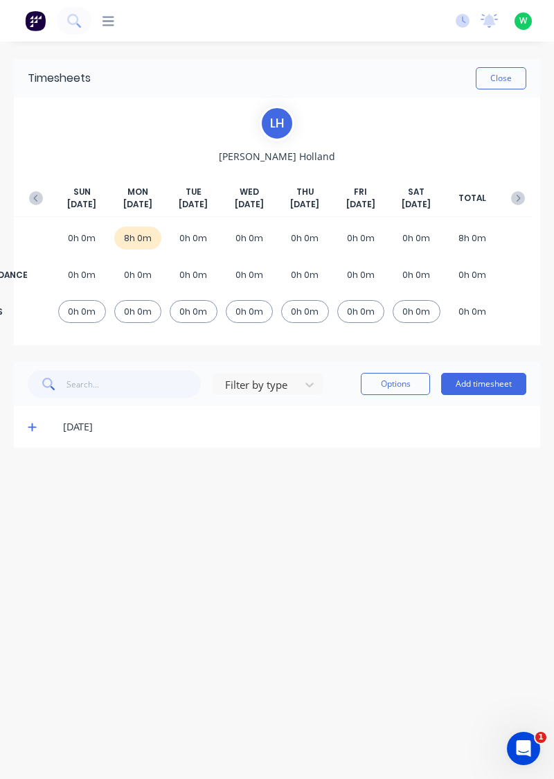
click at [32, 424] on icon at bounding box center [32, 427] width 8 height 8
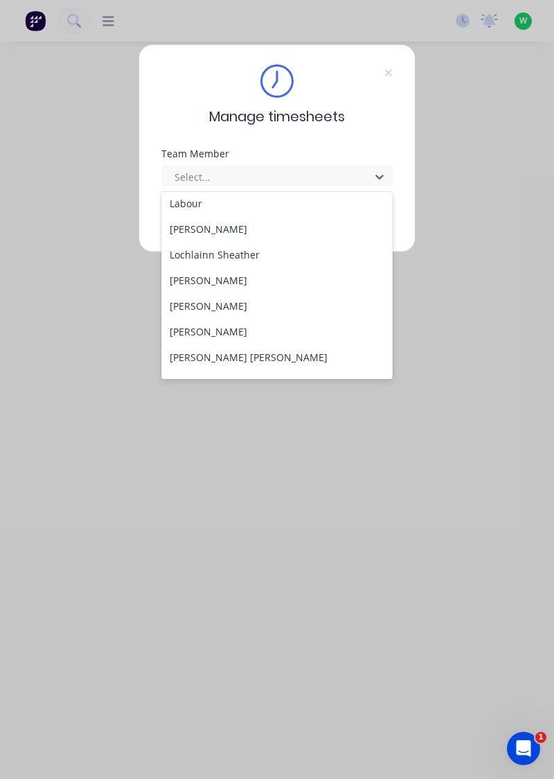
scroll to position [414, 0]
click at [241, 249] on div "Lochlainn Sheather" at bounding box center [277, 255] width 232 height 26
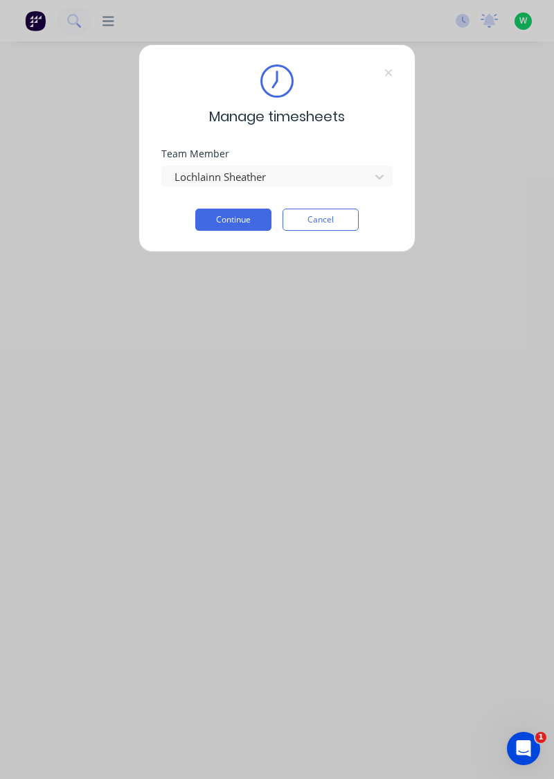
click at [248, 217] on button "Continue" at bounding box center [233, 220] width 76 height 22
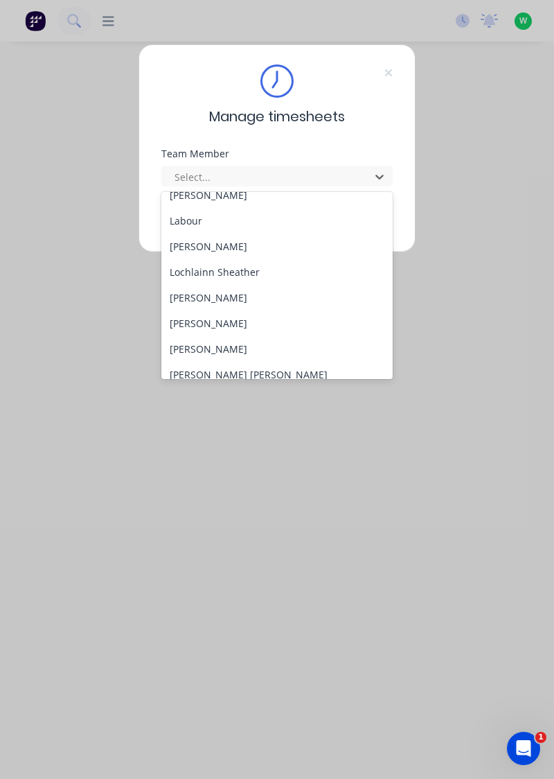
scroll to position [398, 0]
click at [227, 296] on div "[PERSON_NAME]" at bounding box center [277, 297] width 232 height 26
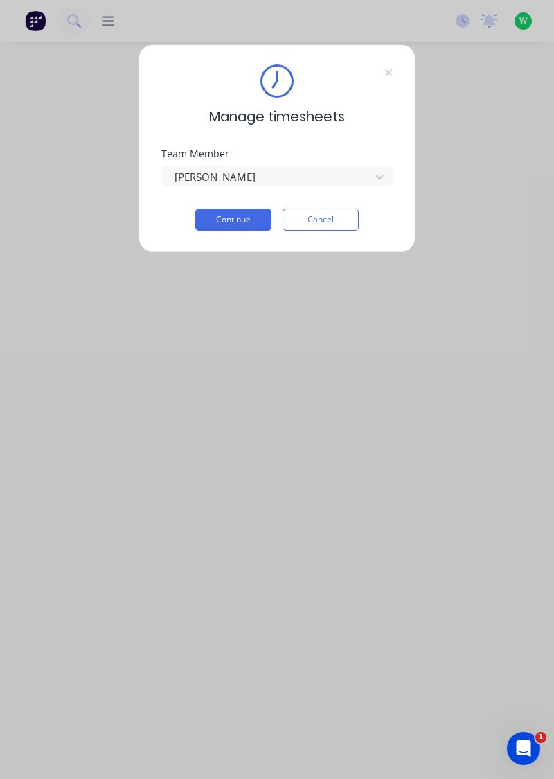
click at [258, 223] on button "Continue" at bounding box center [233, 220] width 76 height 22
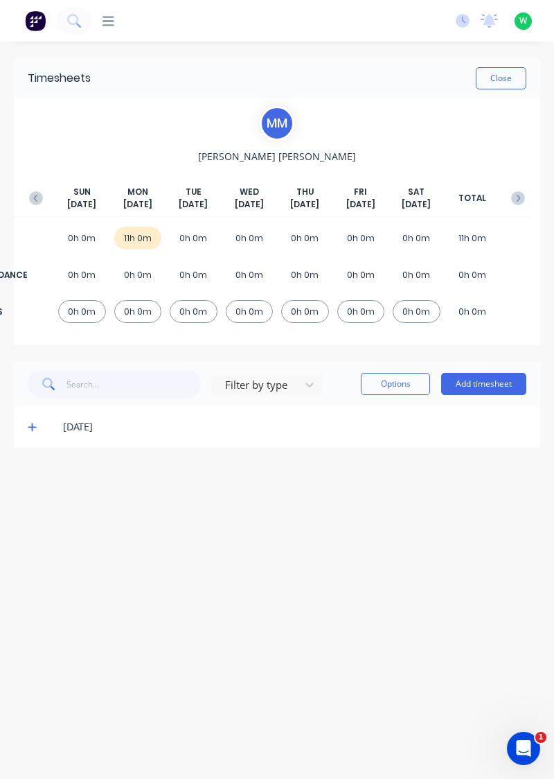
click at [28, 427] on icon at bounding box center [32, 427] width 9 height 10
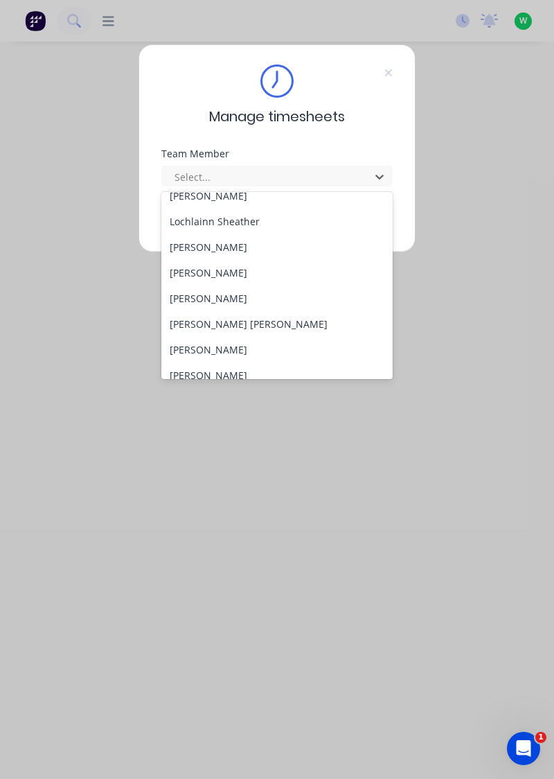
scroll to position [461, 0]
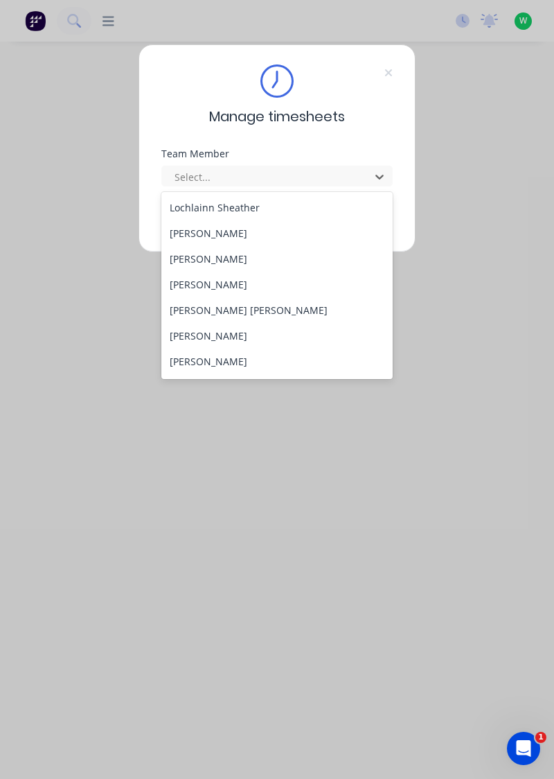
click at [237, 233] on div "[PERSON_NAME]" at bounding box center [277, 233] width 232 height 26
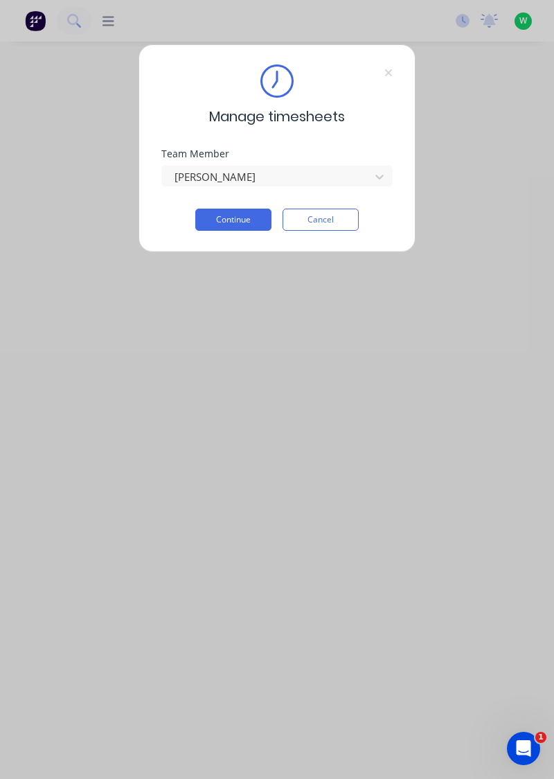
click at [247, 218] on button "Continue" at bounding box center [233, 220] width 76 height 22
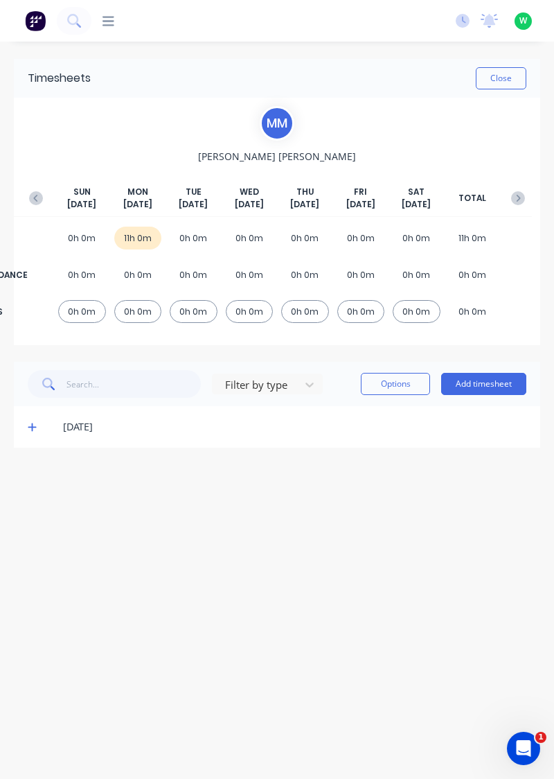
click at [19, 423] on div "[DATE]" at bounding box center [277, 427] width 527 height 42
click at [29, 425] on icon at bounding box center [32, 427] width 8 height 8
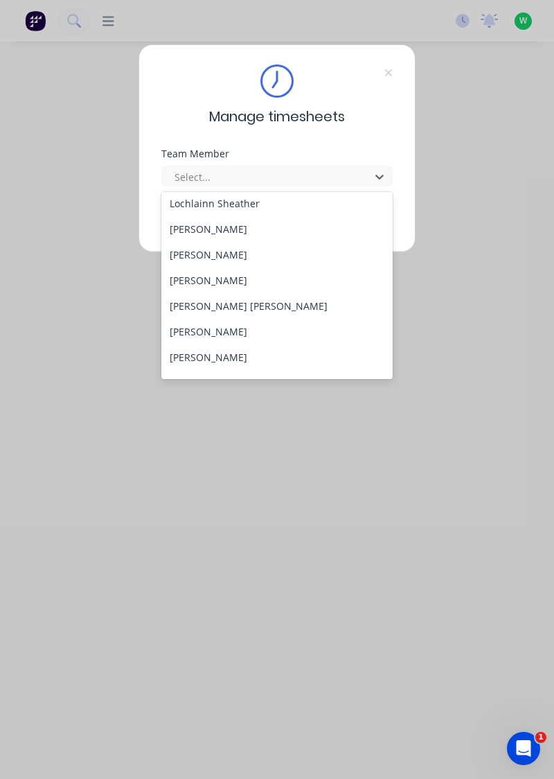
scroll to position [466, 0]
click at [226, 256] on div "[PERSON_NAME]" at bounding box center [277, 254] width 232 height 26
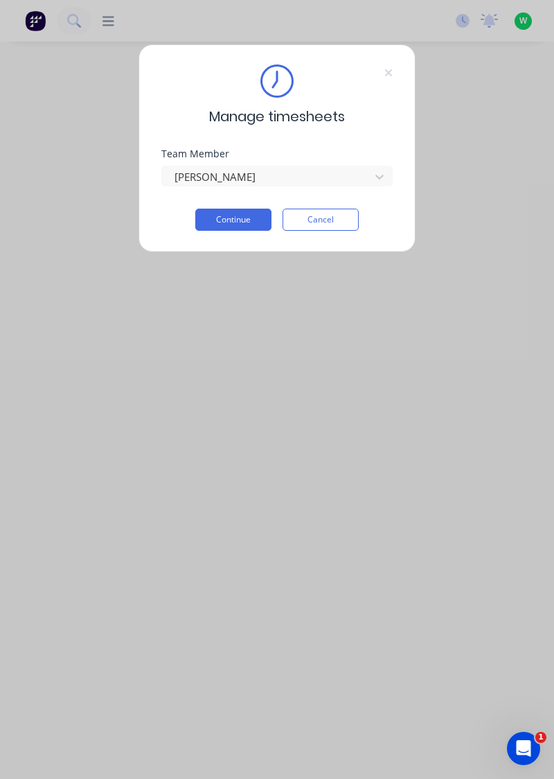
click at [241, 217] on button "Continue" at bounding box center [233, 220] width 76 height 22
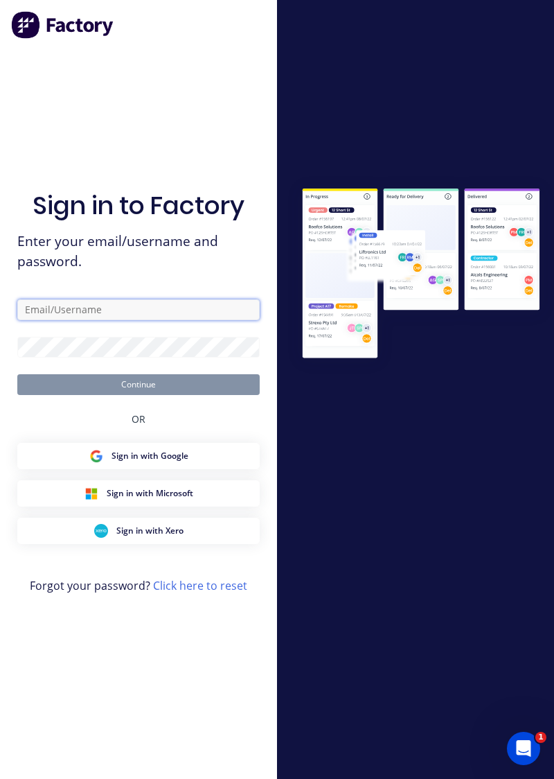
click at [106, 320] on input "text" at bounding box center [138, 309] width 242 height 21
type input "brettdean2023@gmail.com"
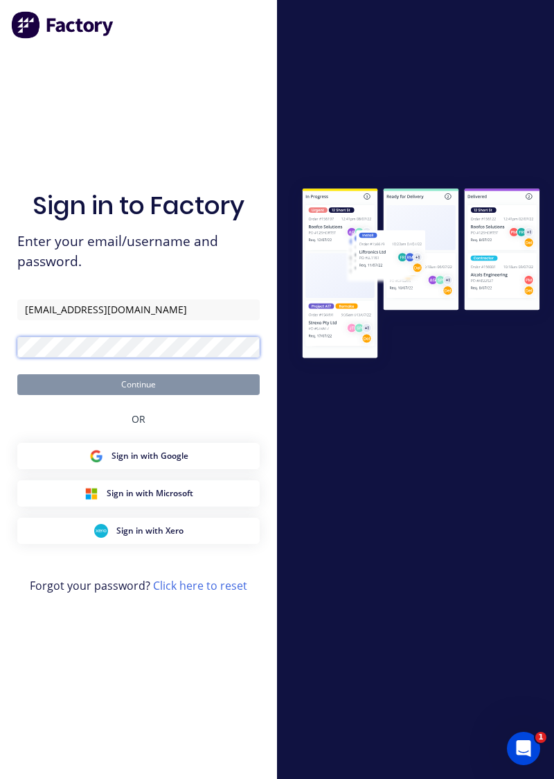
click at [17, 374] on button "Continue" at bounding box center [138, 384] width 242 height 21
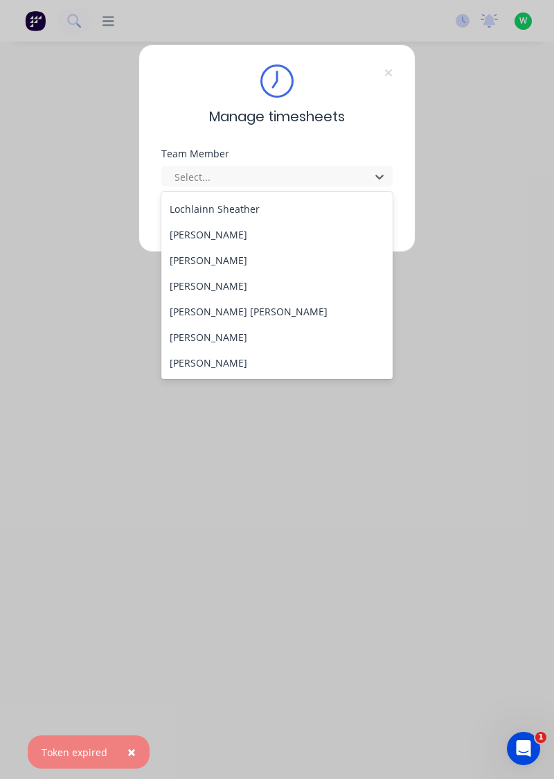
scroll to position [477, 0]
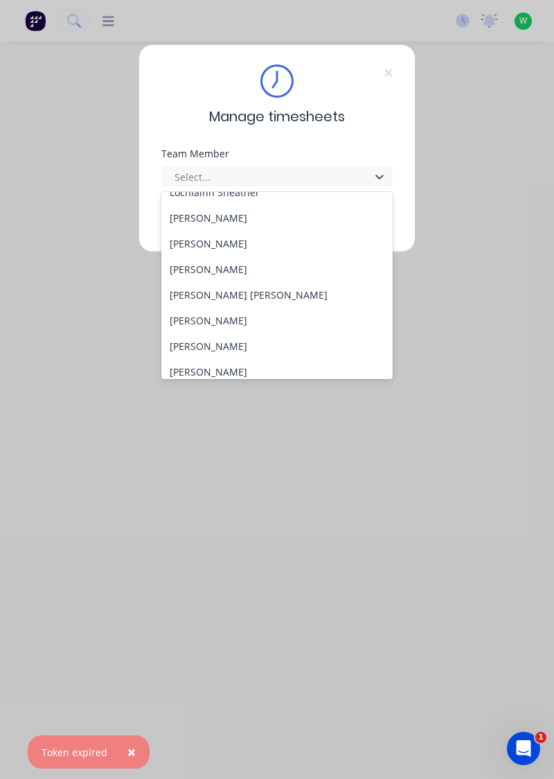
click at [220, 241] on div "[PERSON_NAME]" at bounding box center [277, 244] width 232 height 26
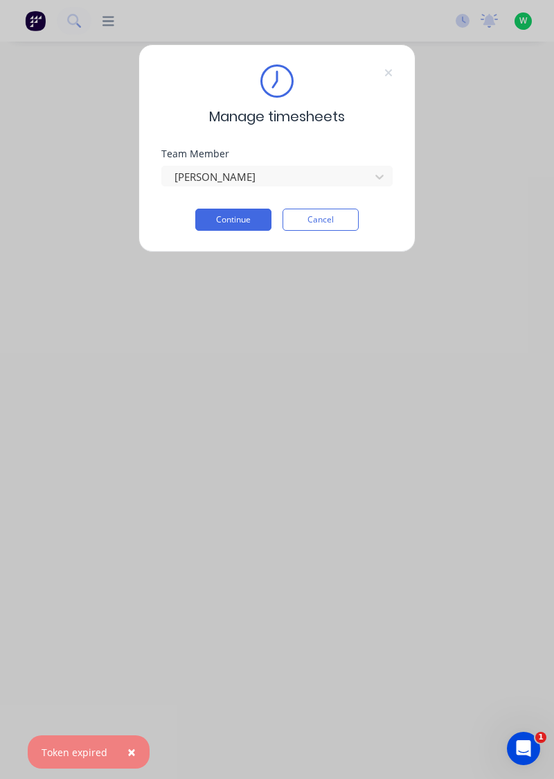
click at [235, 200] on div "Team Member Matt Marsden" at bounding box center [276, 179] width 231 height 60
click at [232, 214] on button "Continue" at bounding box center [233, 220] width 76 height 22
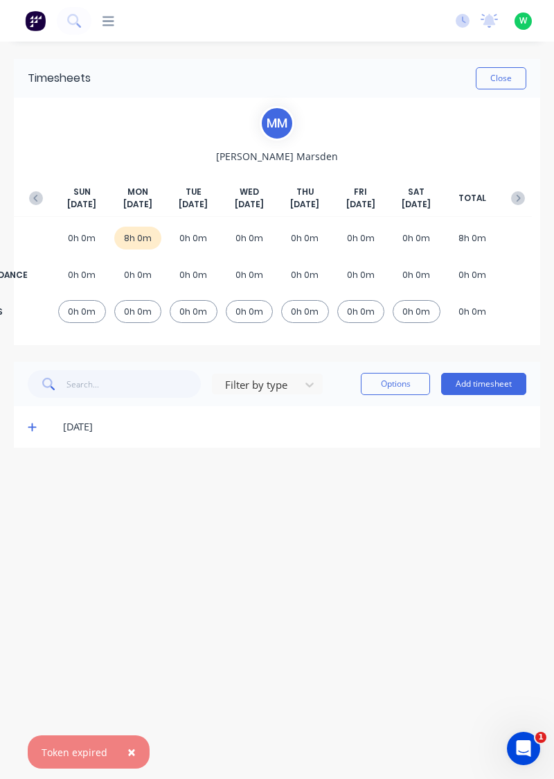
click at [29, 425] on icon at bounding box center [32, 427] width 8 height 8
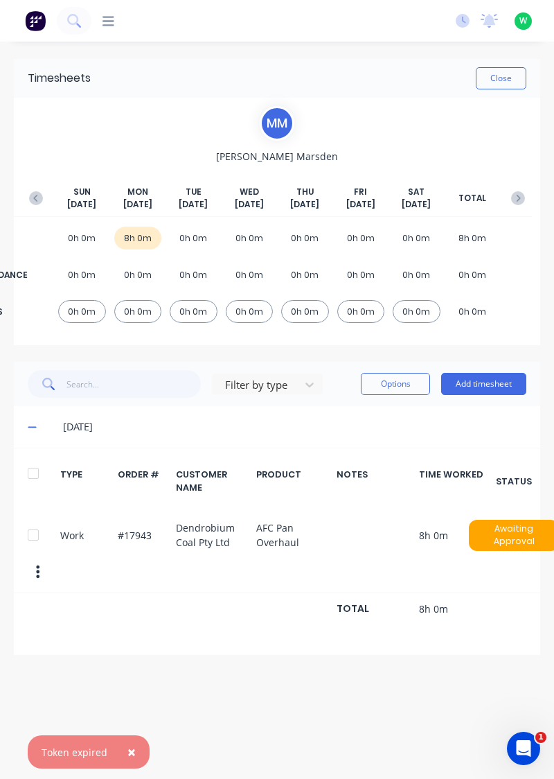
scroll to position [0, 6]
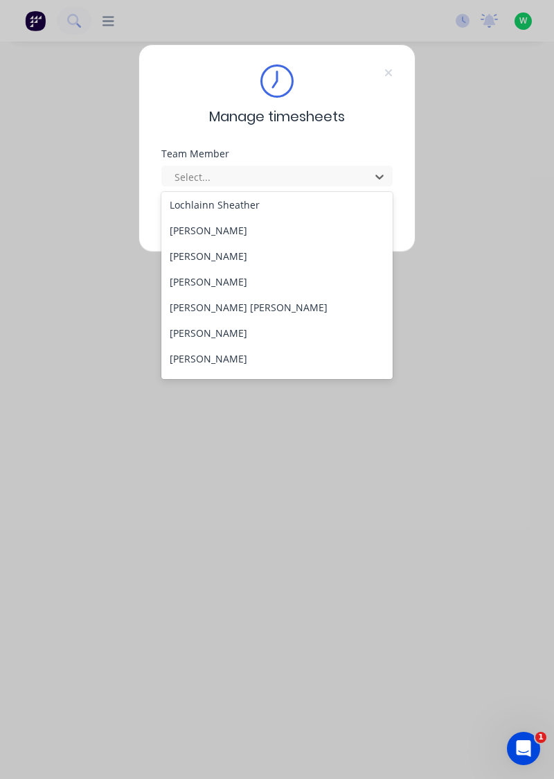
scroll to position [517, 0]
click at [236, 228] on div "[PERSON_NAME]" at bounding box center [277, 229] width 232 height 26
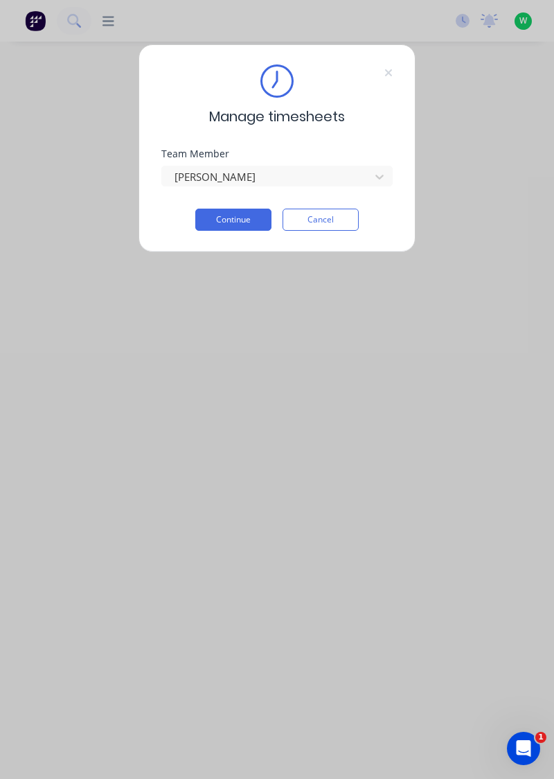
click at [244, 218] on button "Continue" at bounding box center [233, 220] width 76 height 22
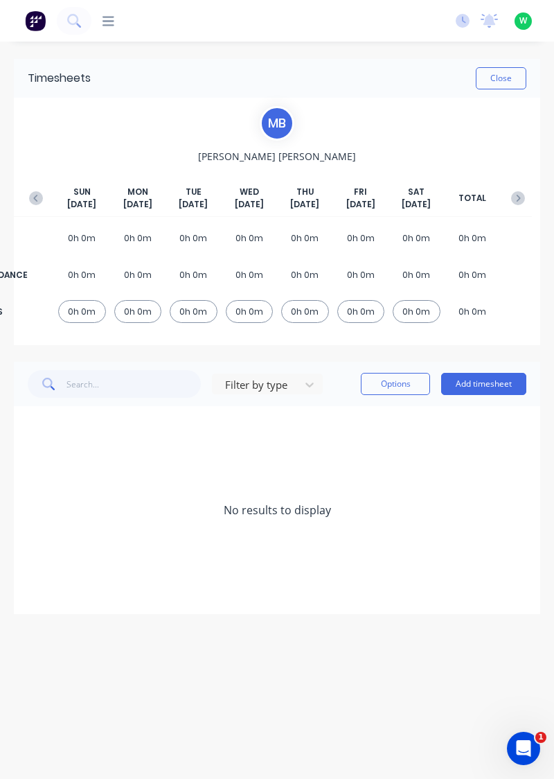
click at [26, 195] on button "button" at bounding box center [36, 198] width 28 height 25
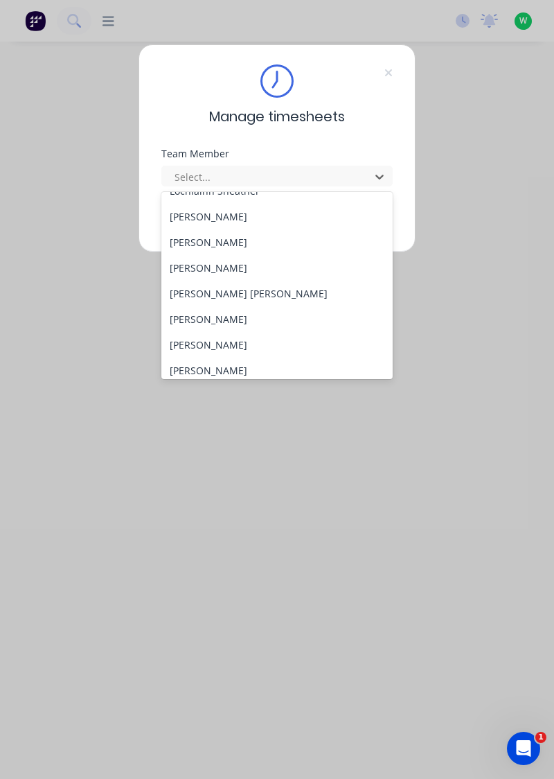
scroll to position [478, 0]
click at [202, 297] on div "[PERSON_NAME] [PERSON_NAME]" at bounding box center [277, 294] width 232 height 26
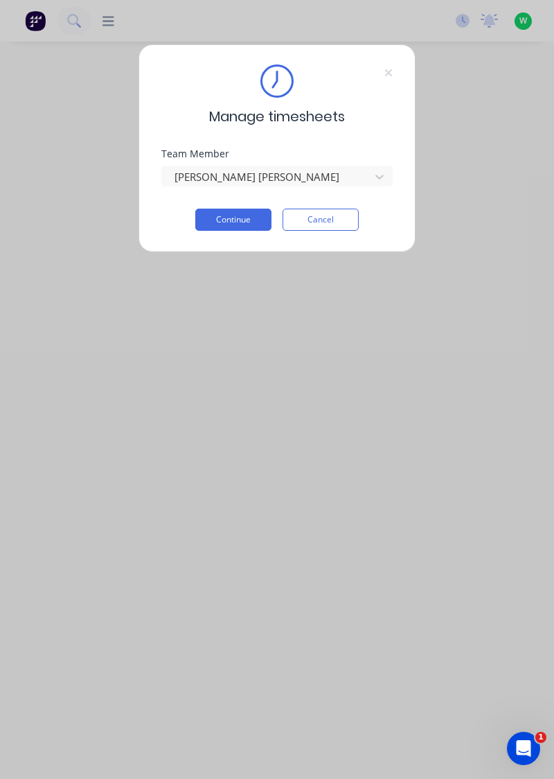
click at [246, 219] on button "Continue" at bounding box center [233, 220] width 76 height 22
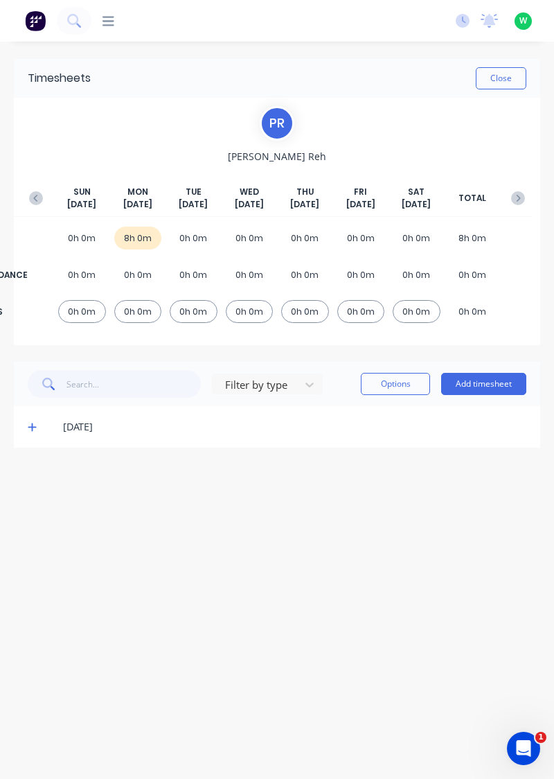
click at [28, 195] on button "button" at bounding box center [36, 198] width 28 height 25
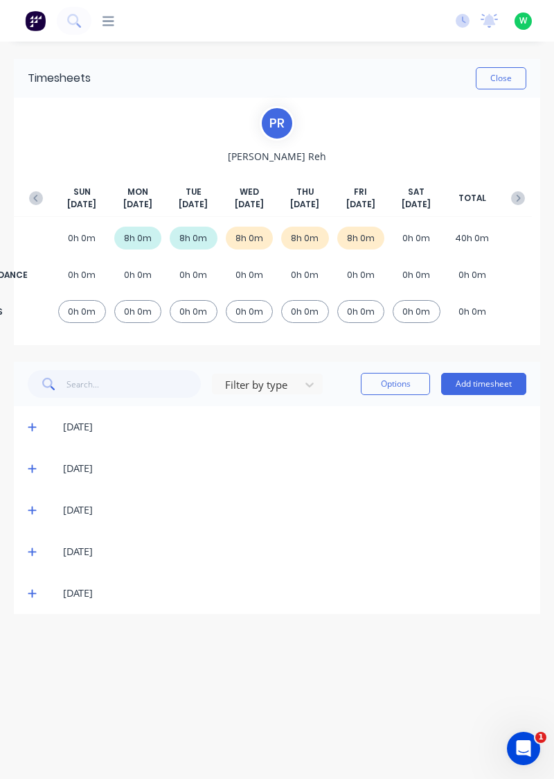
click at [32, 597] on span at bounding box center [34, 593] width 13 height 14
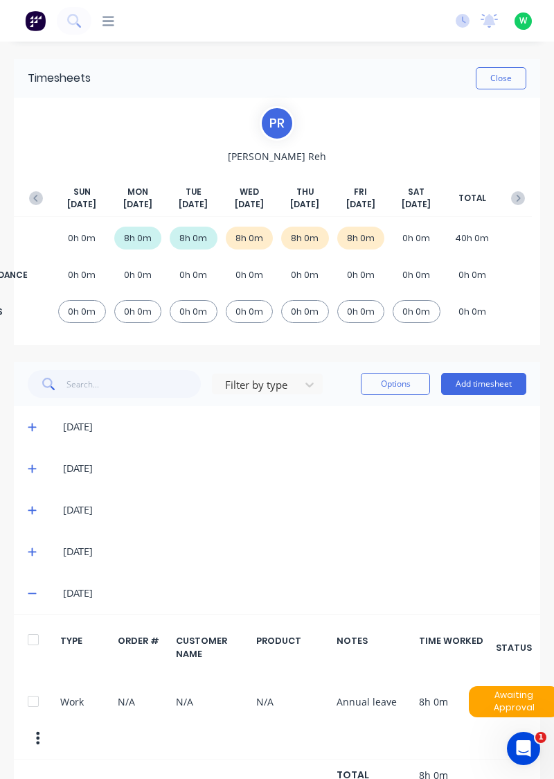
click at [511, 205] on button "button" at bounding box center [518, 198] width 28 height 25
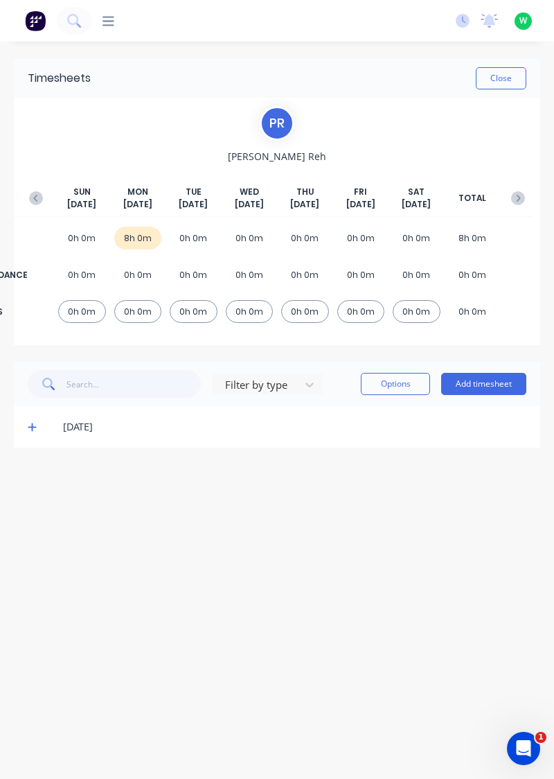
click at [32, 424] on icon at bounding box center [32, 427] width 8 height 8
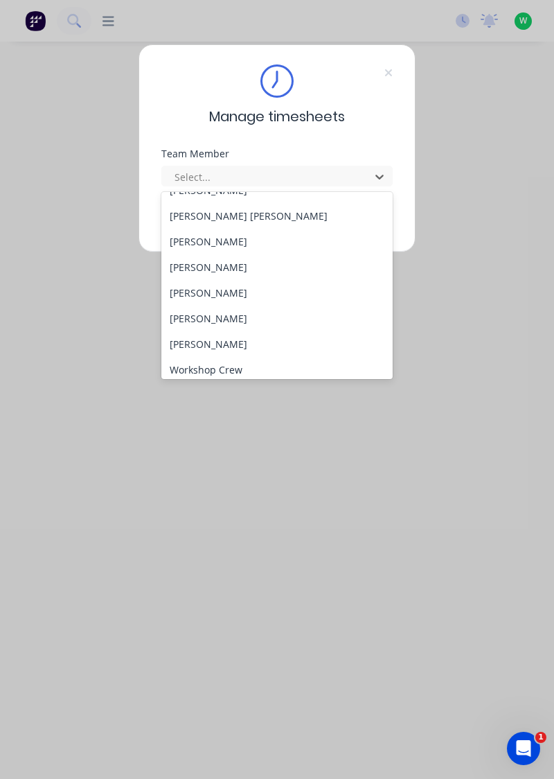
scroll to position [562, 0]
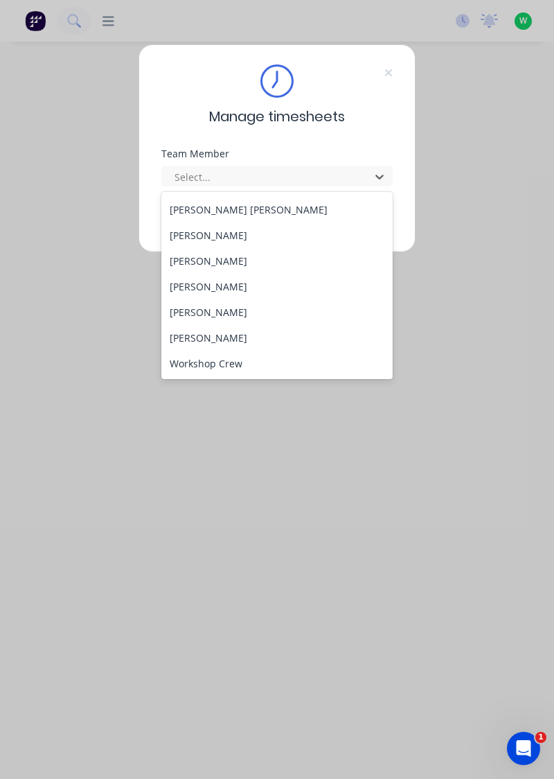
click at [242, 233] on div "[PERSON_NAME]" at bounding box center [277, 235] width 232 height 26
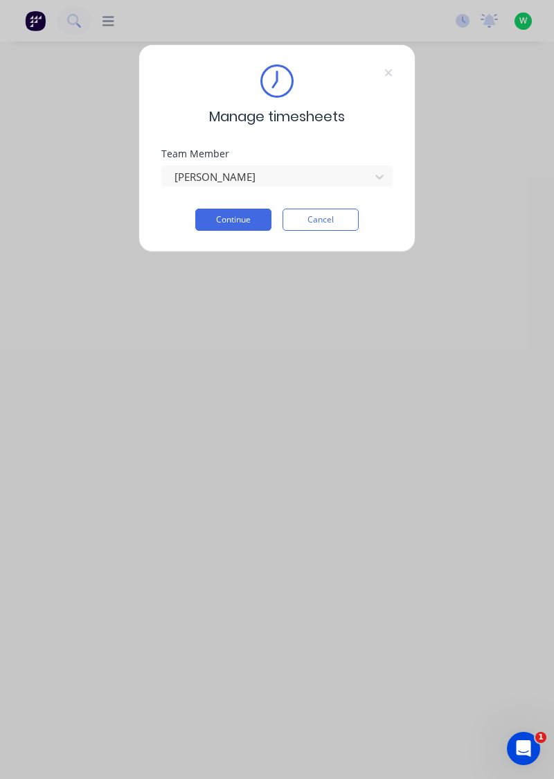
click at [248, 222] on button "Continue" at bounding box center [233, 220] width 76 height 22
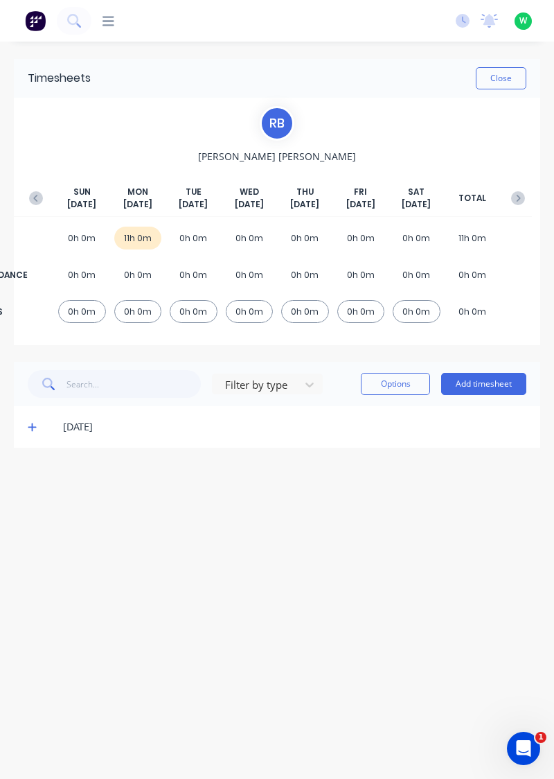
click at [34, 412] on div "[DATE]" at bounding box center [277, 427] width 527 height 42
click at [32, 427] on icon at bounding box center [32, 427] width 8 height 8
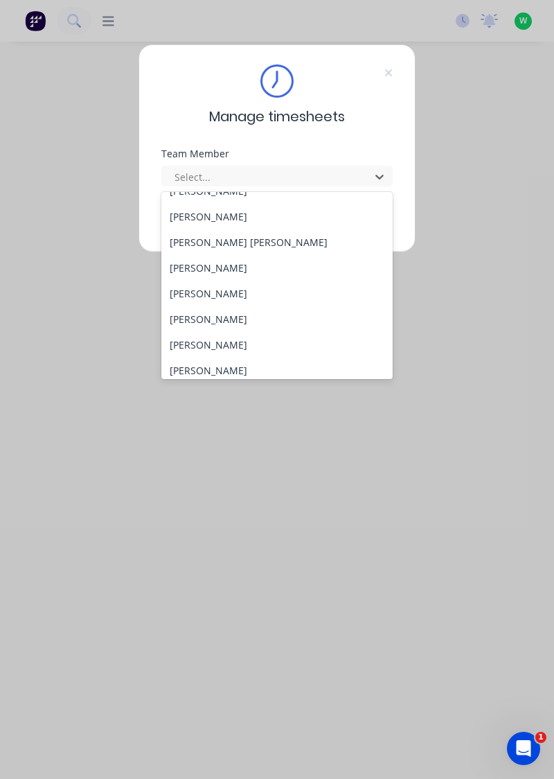
scroll to position [529, 0]
click at [238, 263] on div "[PERSON_NAME]" at bounding box center [277, 268] width 232 height 26
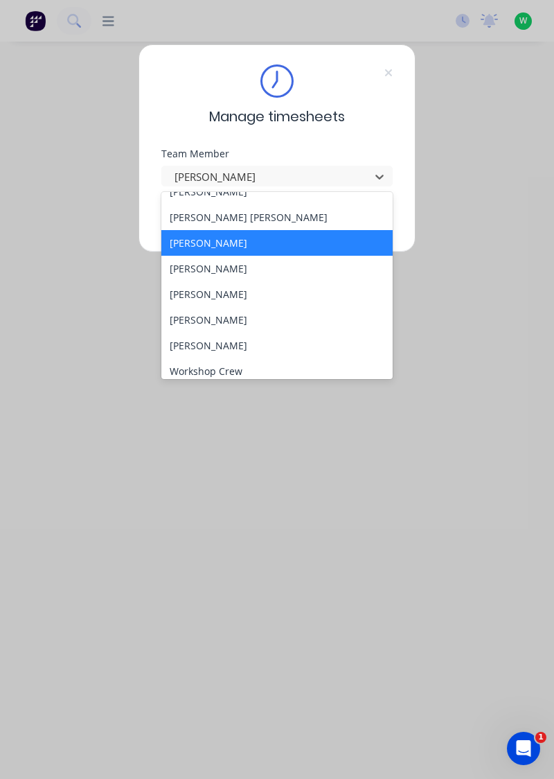
scroll to position [562, 0]
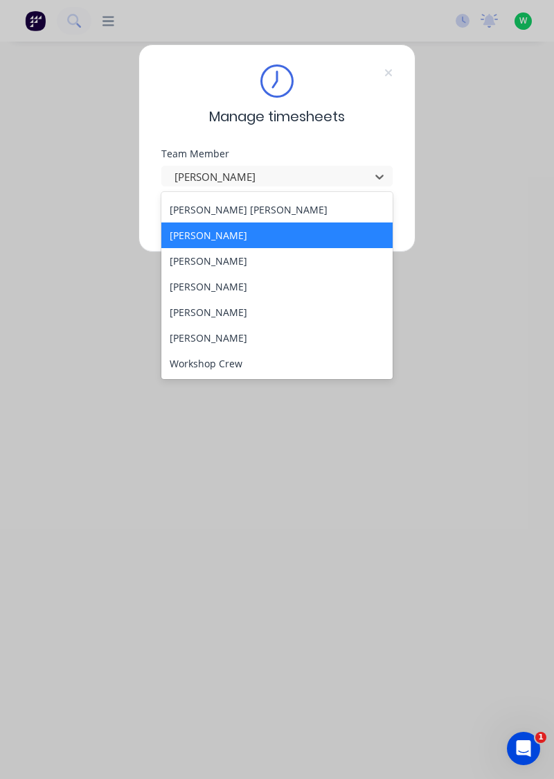
click at [211, 260] on div "[PERSON_NAME]" at bounding box center [277, 261] width 232 height 26
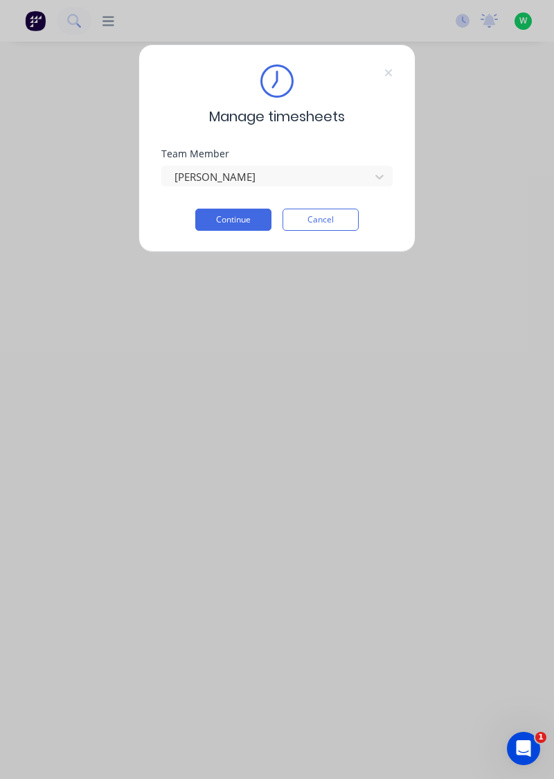
click at [244, 216] on button "Continue" at bounding box center [233, 220] width 76 height 22
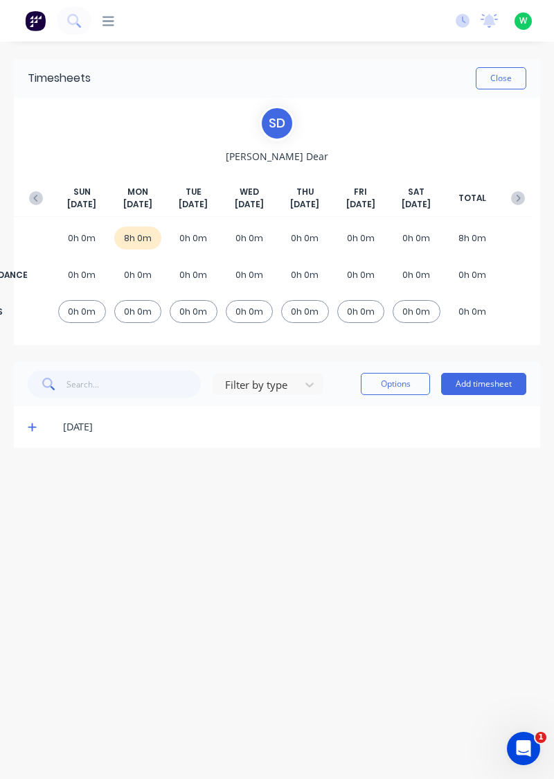
click at [15, 432] on div "[DATE]" at bounding box center [277, 427] width 527 height 42
click at [28, 425] on icon at bounding box center [32, 427] width 8 height 8
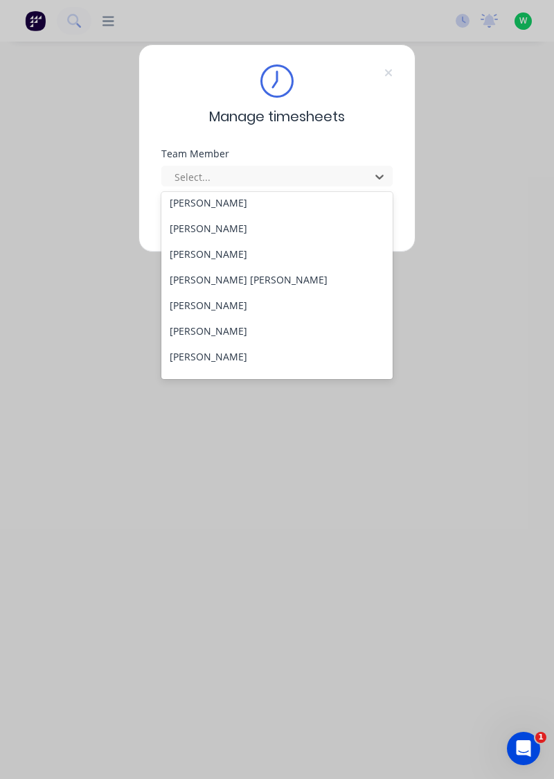
scroll to position [562, 0]
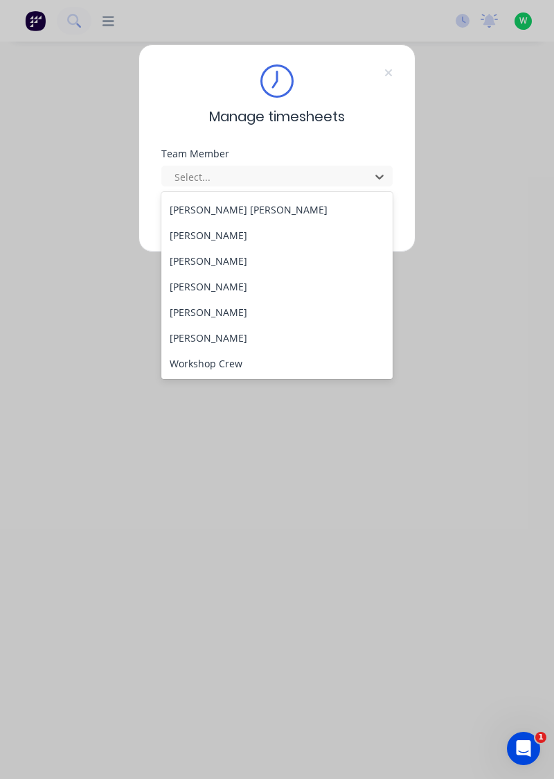
click at [208, 310] on div "[PERSON_NAME]" at bounding box center [277, 312] width 232 height 26
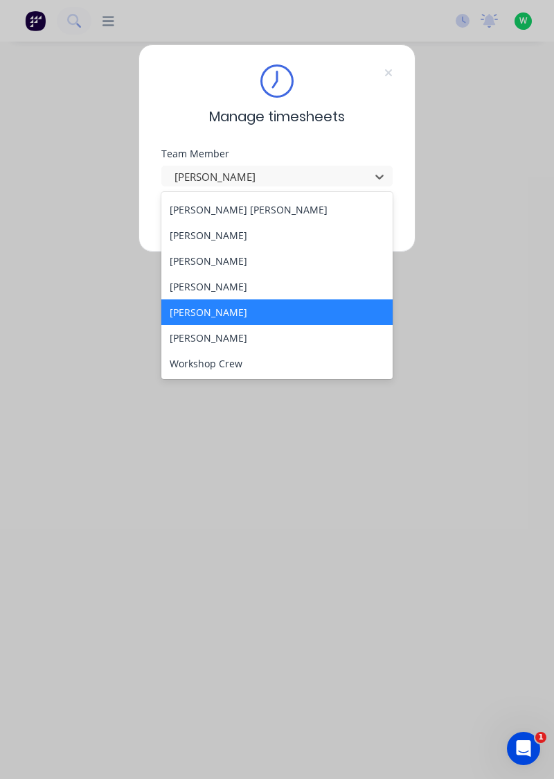
click at [218, 514] on div "Manage timesheets Team Member 29 results available. Use Up and Down to choose o…" at bounding box center [277, 389] width 554 height 779
click at [202, 254] on div "[PERSON_NAME]" at bounding box center [277, 261] width 232 height 26
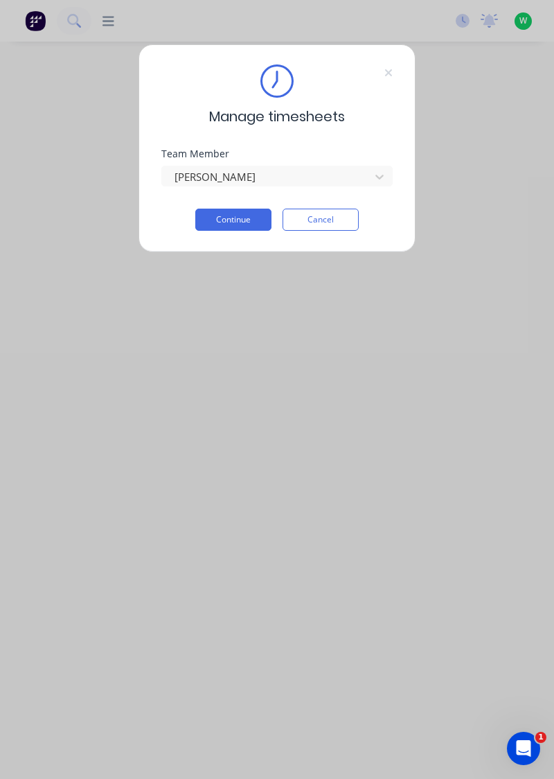
click at [236, 220] on button "Continue" at bounding box center [233, 220] width 76 height 22
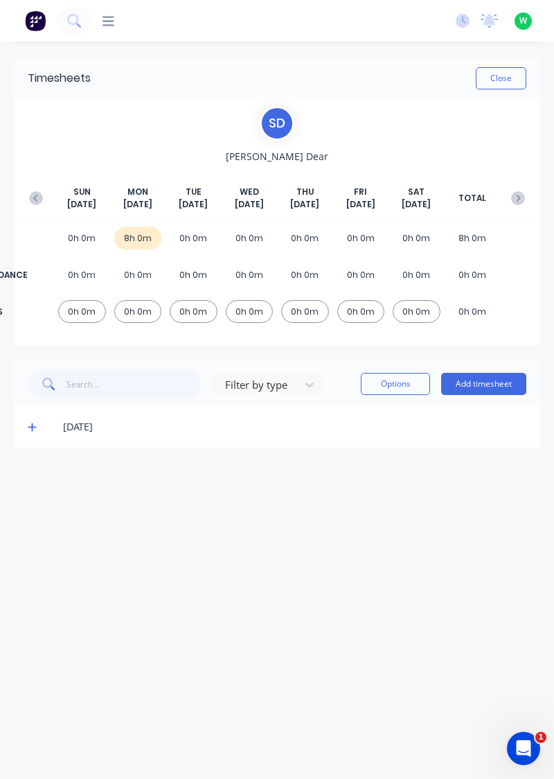
click at [33, 422] on icon at bounding box center [32, 427] width 9 height 10
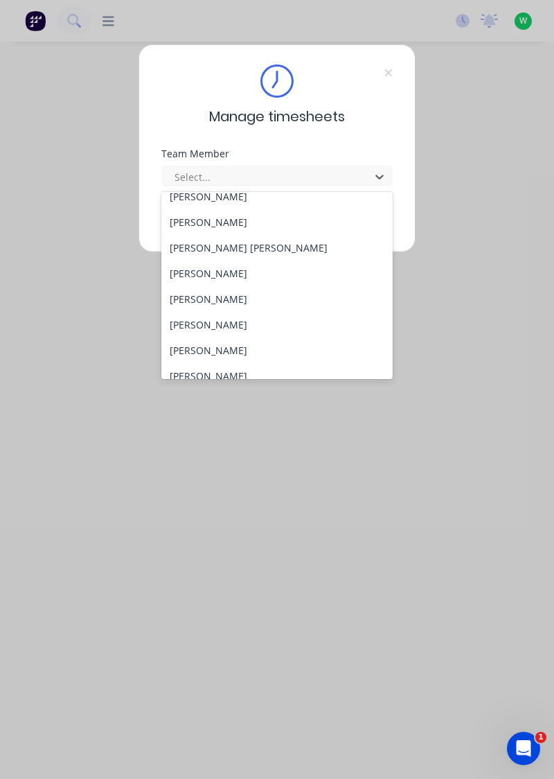
scroll to position [562, 0]
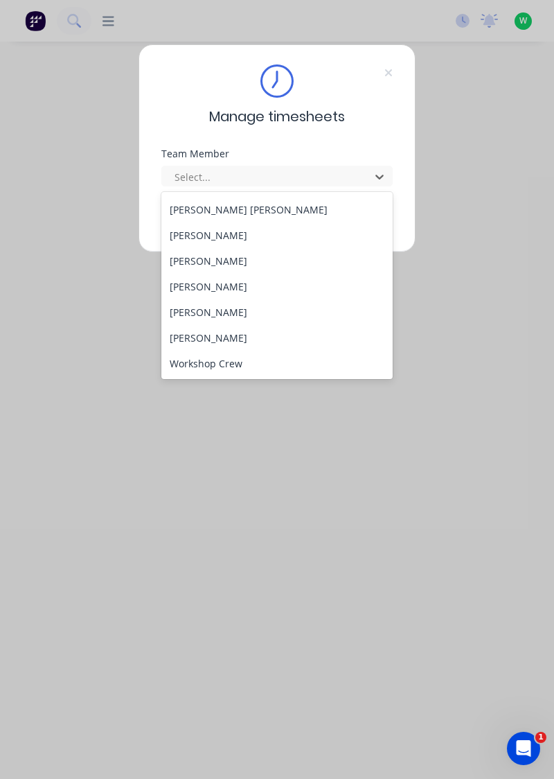
click at [215, 288] on div "[PERSON_NAME]" at bounding box center [277, 287] width 232 height 26
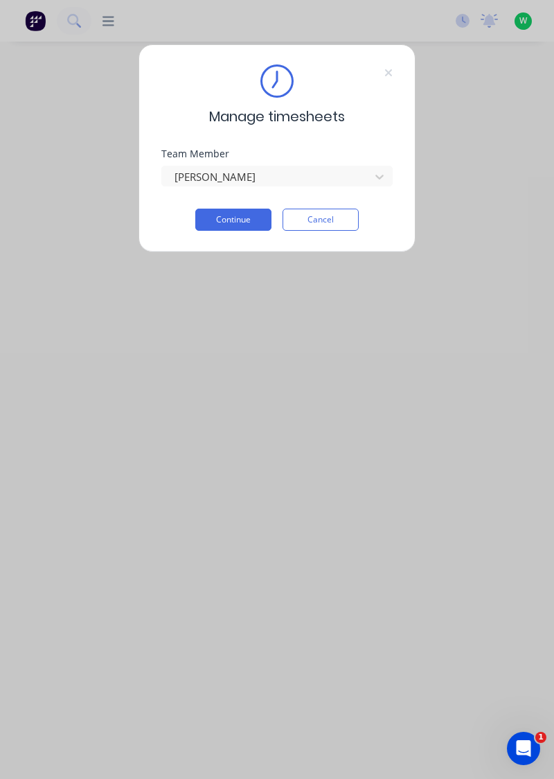
click at [237, 222] on button "Continue" at bounding box center [233, 220] width 76 height 22
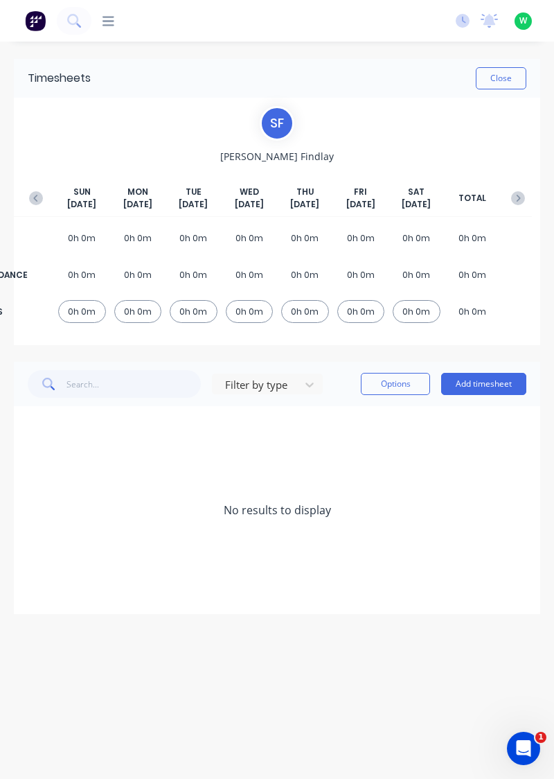
click at [460, 385] on button "Add timesheet" at bounding box center [483, 384] width 85 height 22
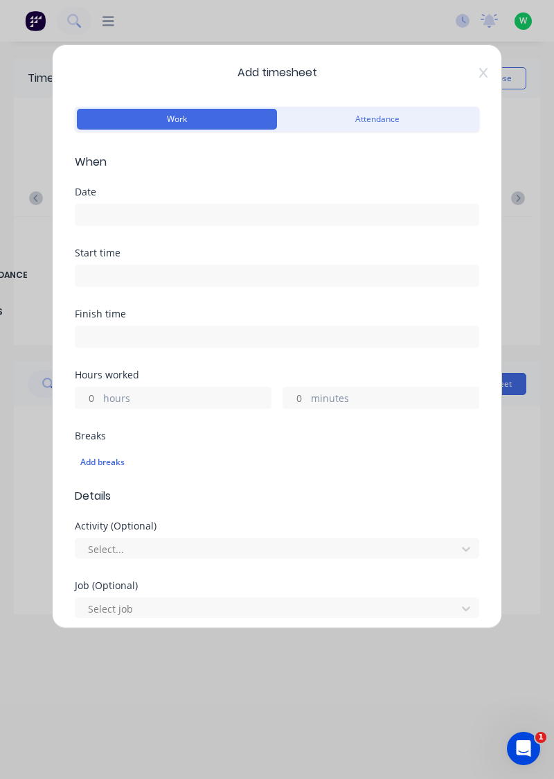
click at [266, 214] on input at bounding box center [277, 214] width 403 height 21
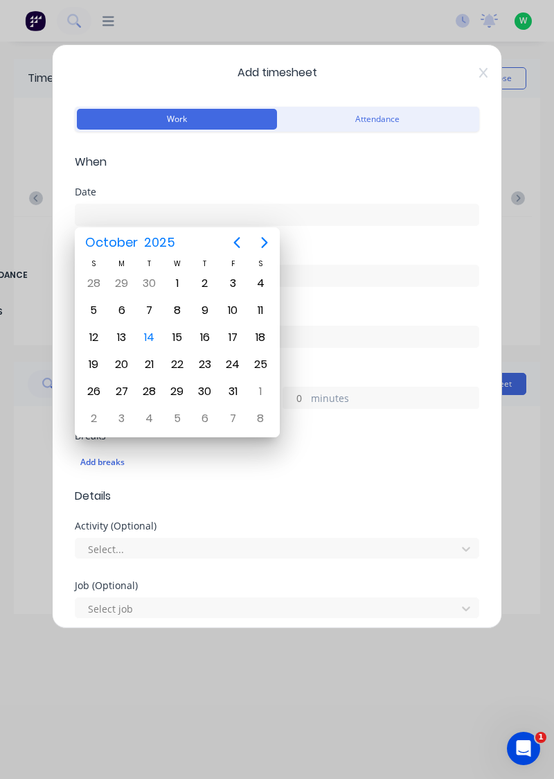
click at [122, 337] on div "13" at bounding box center [122, 337] width 21 height 21
type input "13/10/2025"
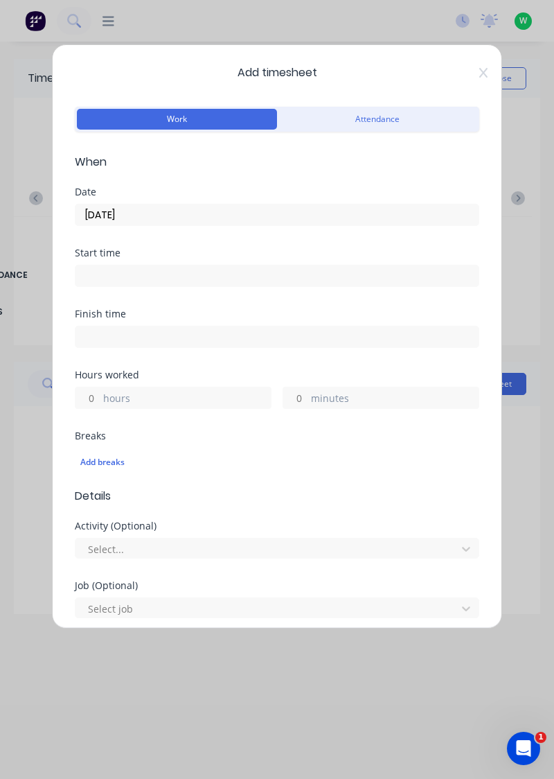
click at [204, 403] on label "hours" at bounding box center [187, 399] width 168 height 17
click at [100, 403] on input "hours" at bounding box center [88, 397] width 24 height 21
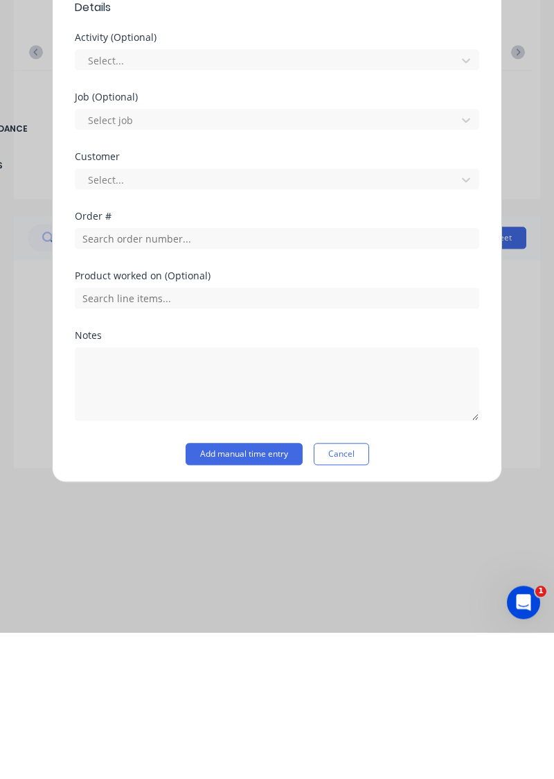
scroll to position [299, 0]
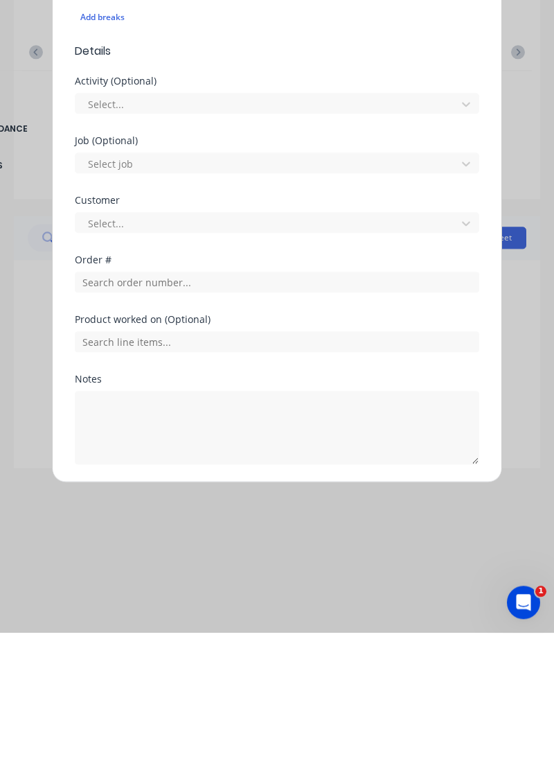
type input "8"
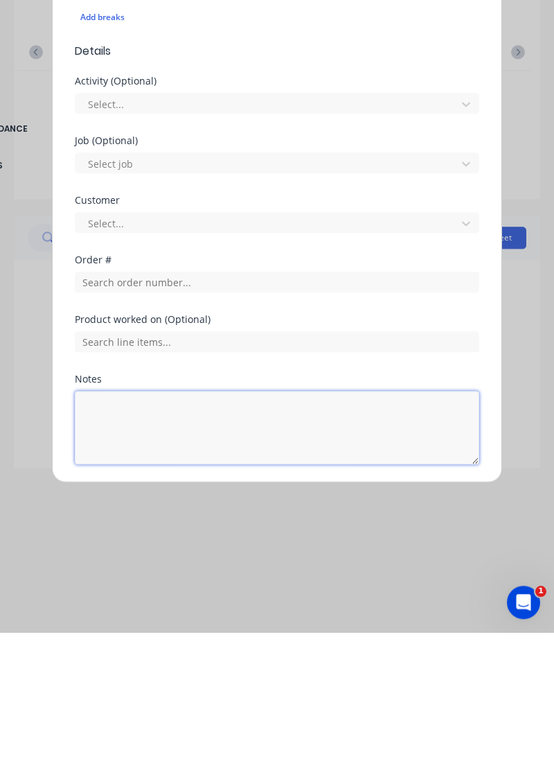
click at [216, 560] on textarea at bounding box center [277, 573] width 405 height 73
type textarea "Sick"
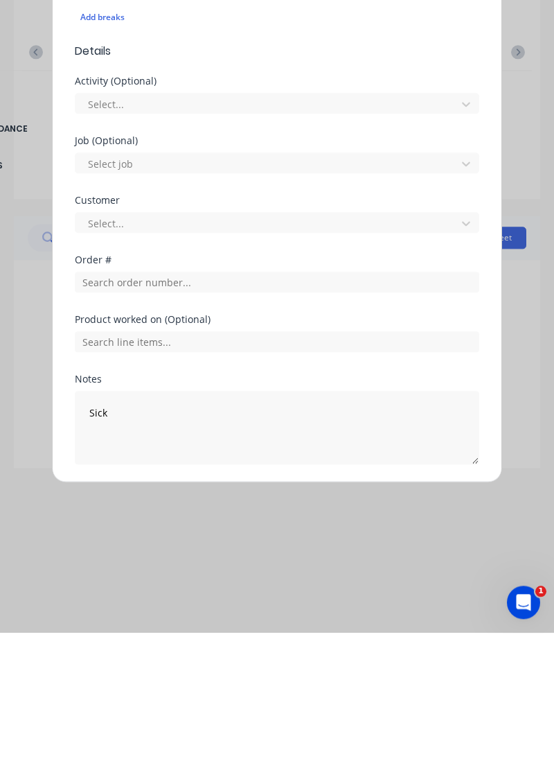
click at [268, 644] on button "Add manual time entry" at bounding box center [244, 644] width 117 height 22
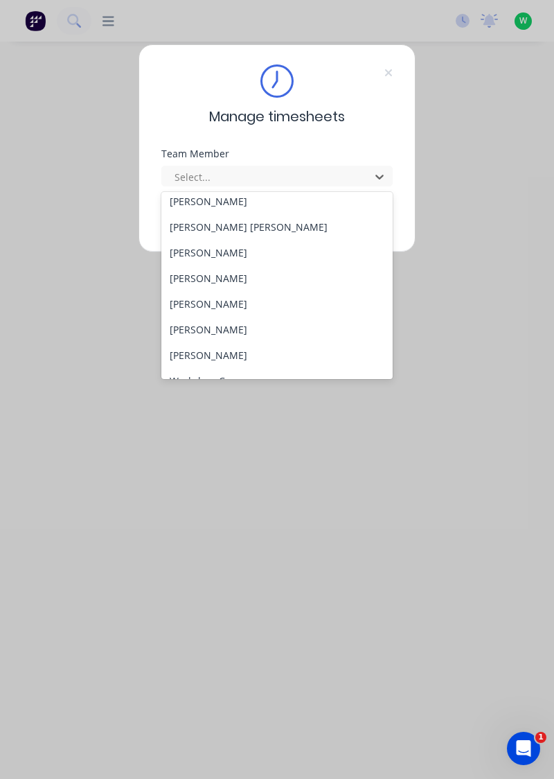
scroll to position [562, 0]
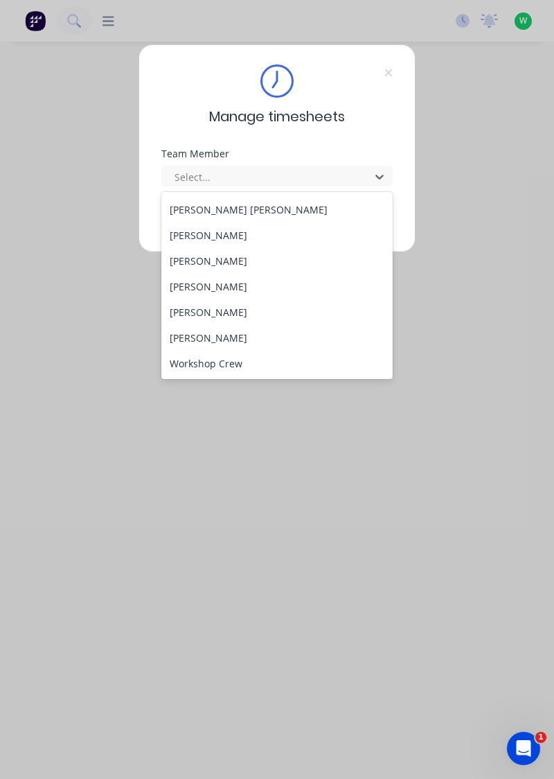
click at [213, 308] on div "[PERSON_NAME]" at bounding box center [277, 312] width 232 height 26
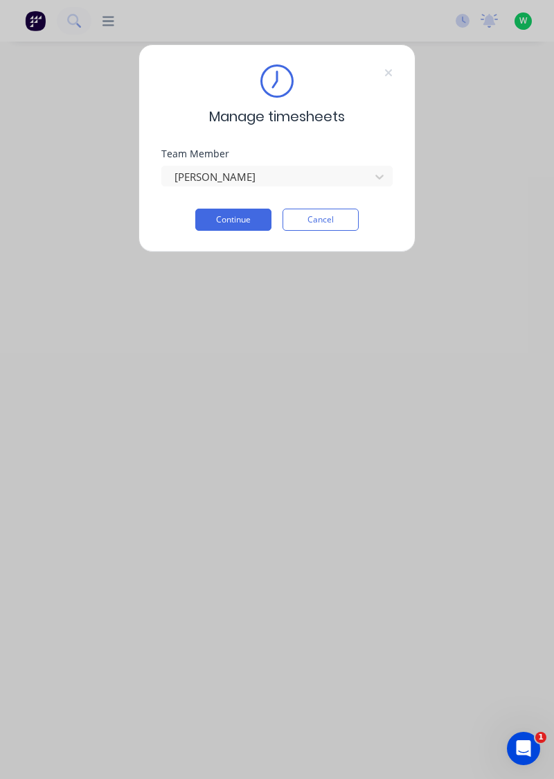
click at [259, 227] on button "Continue" at bounding box center [233, 220] width 76 height 22
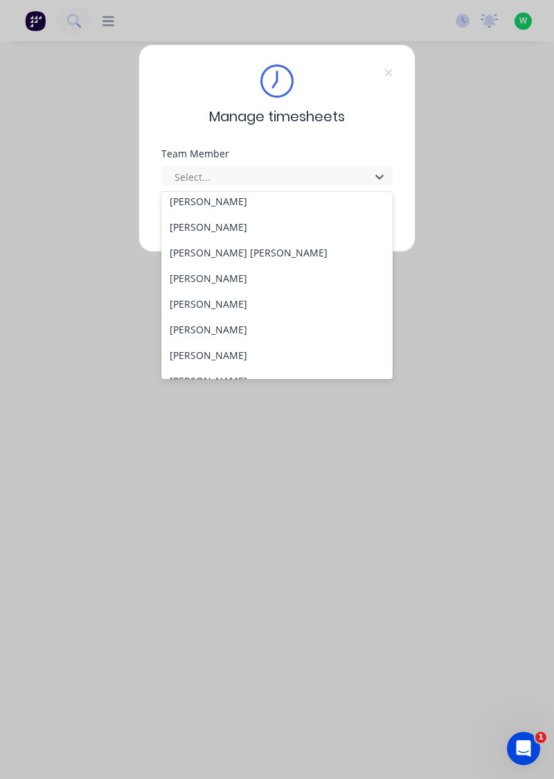
scroll to position [562, 0]
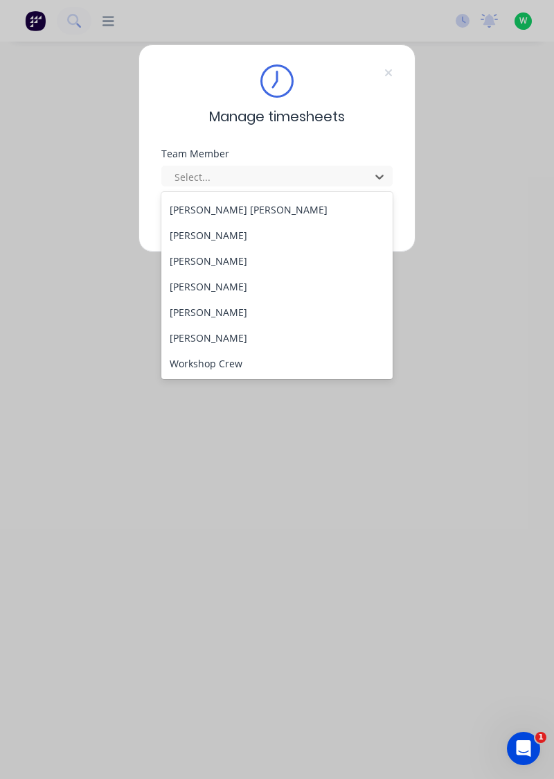
click at [222, 335] on div "[PERSON_NAME]" at bounding box center [277, 338] width 232 height 26
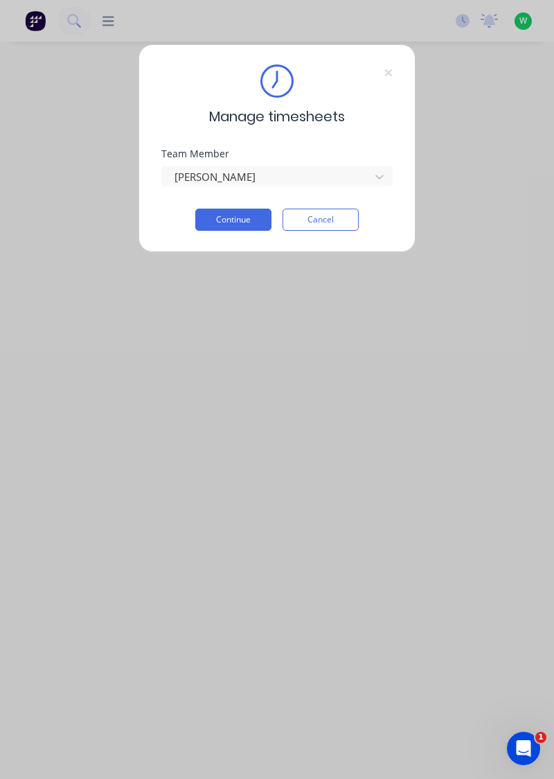
click at [249, 219] on button "Continue" at bounding box center [233, 220] width 76 height 22
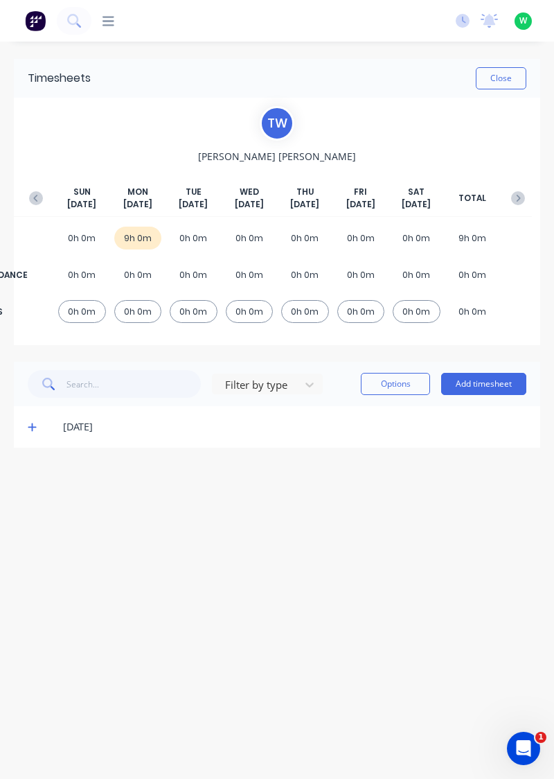
click at [30, 425] on icon at bounding box center [32, 427] width 9 height 10
